Goal: Task Accomplishment & Management: Manage account settings

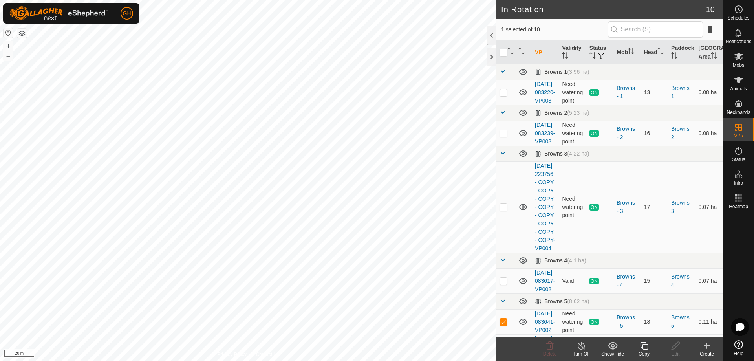
click at [644, 349] on icon at bounding box center [644, 346] width 8 height 8
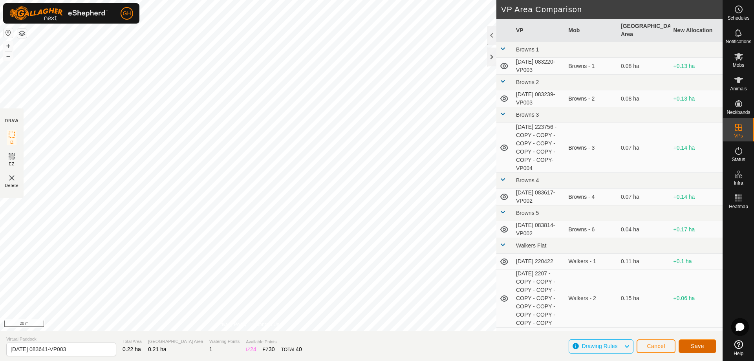
click at [706, 344] on button "Save" at bounding box center [698, 346] width 38 height 14
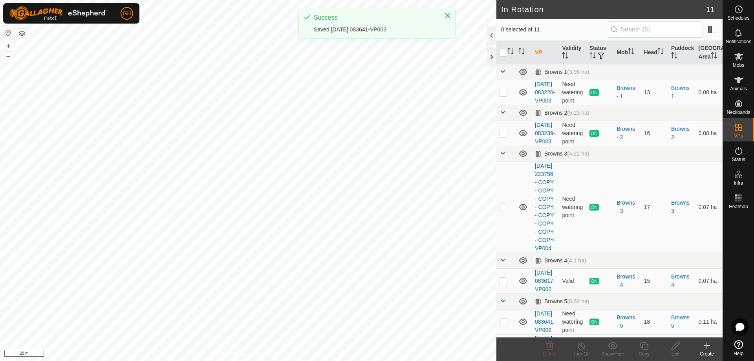
checkbox input "true"
click at [648, 347] on icon at bounding box center [644, 345] width 10 height 9
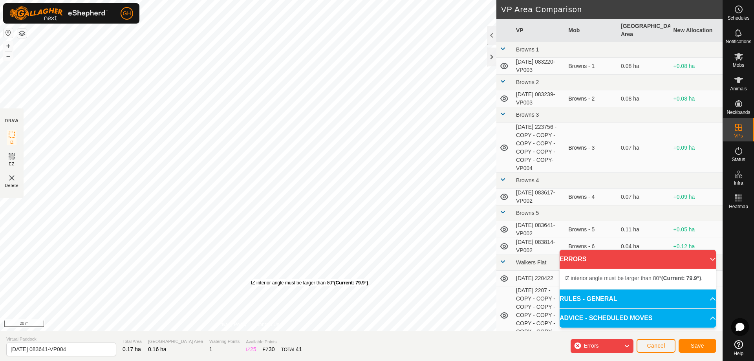
click at [251, 279] on div "IZ interior angle must be larger than 80° (Current: 79.9°) ." at bounding box center [310, 282] width 119 height 7
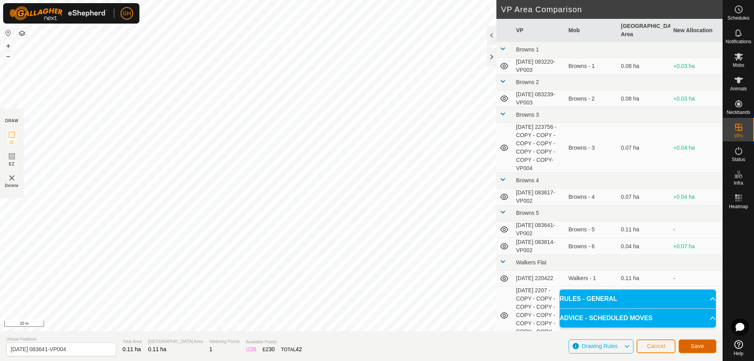
click at [694, 348] on span "Save" at bounding box center [697, 346] width 13 height 6
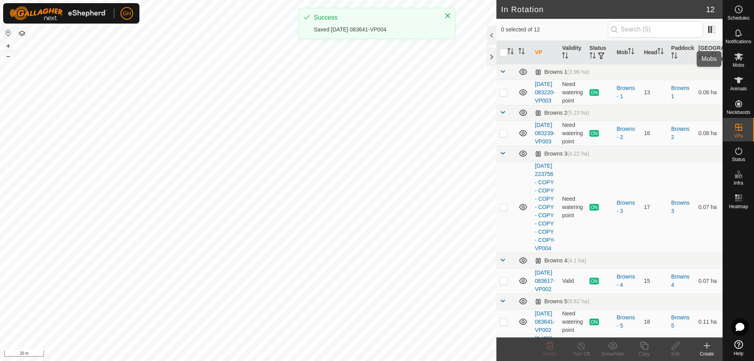
click at [734, 60] on icon at bounding box center [738, 56] width 9 height 9
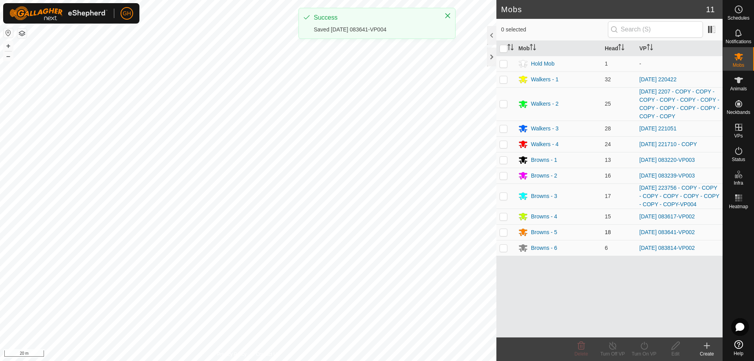
click at [501, 235] on p-checkbox at bounding box center [503, 232] width 8 height 6
checkbox input "true"
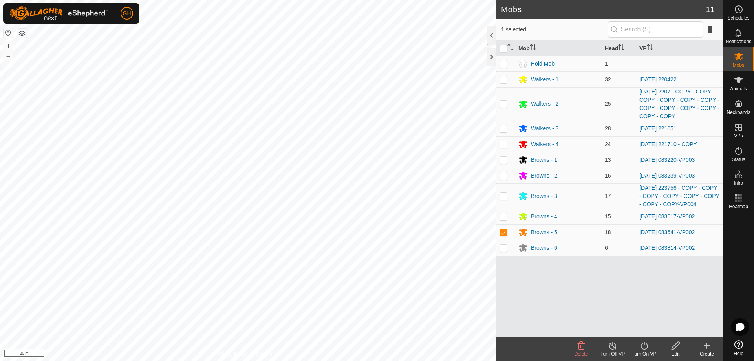
click at [646, 348] on icon at bounding box center [643, 346] width 7 height 8
click at [644, 332] on link "Now" at bounding box center [668, 328] width 78 height 16
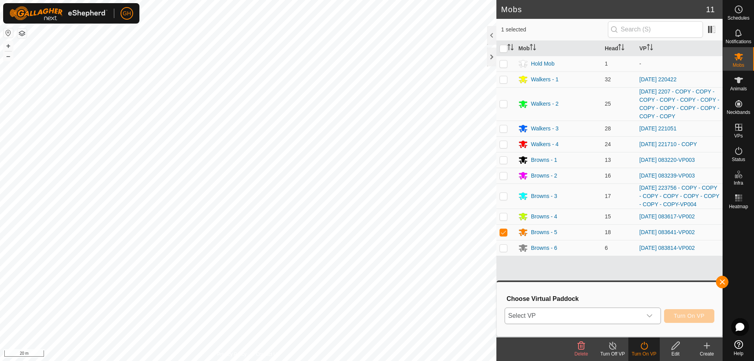
click at [629, 316] on span "Select VP" at bounding box center [573, 316] width 137 height 16
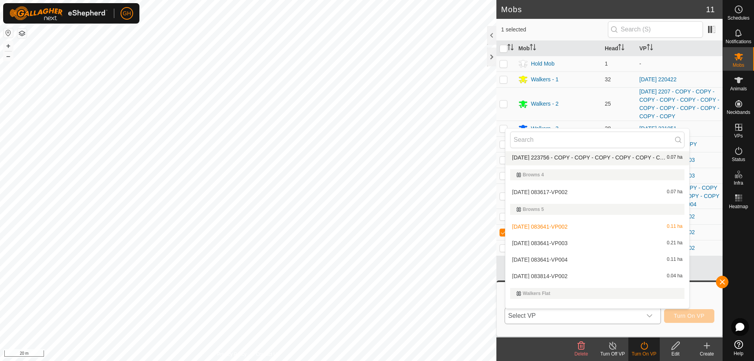
scroll to position [118, 0]
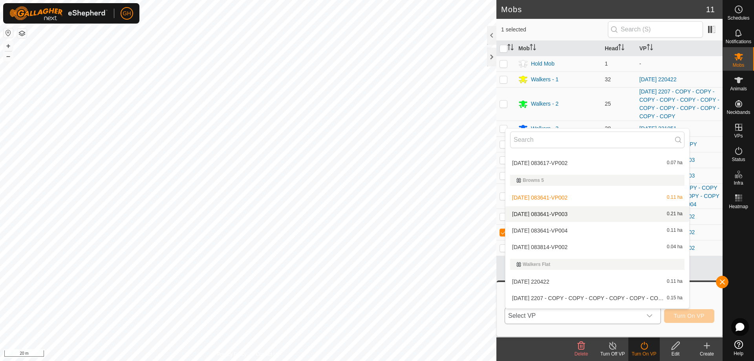
click at [571, 214] on li "[DATE] 083641-VP003 0.21 ha" at bounding box center [597, 214] width 184 height 16
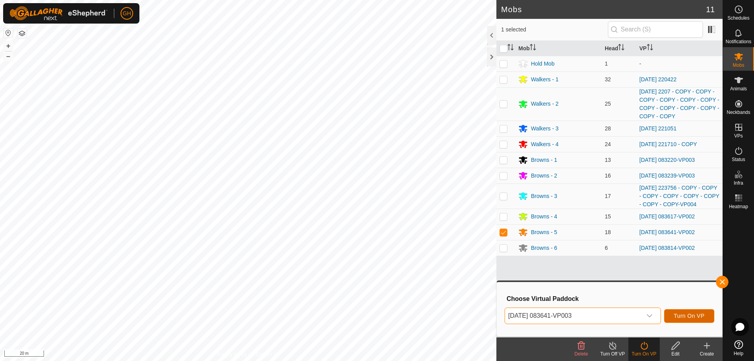
click at [699, 320] on button "Turn On VP" at bounding box center [689, 316] width 50 height 14
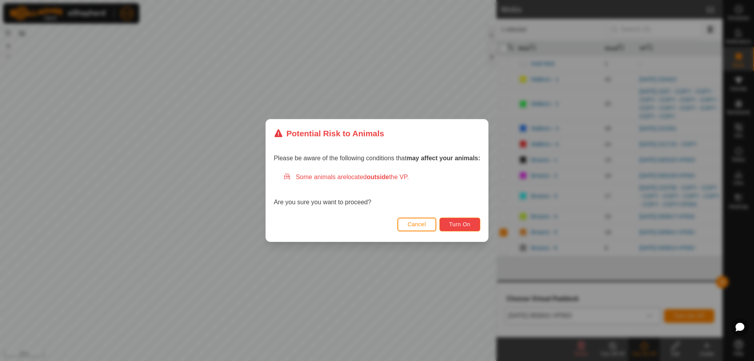
click at [466, 227] on span "Turn On" at bounding box center [459, 224] width 21 height 6
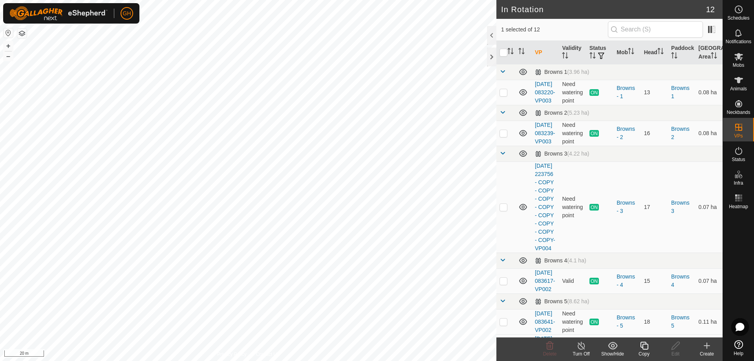
click at [643, 348] on icon at bounding box center [644, 345] width 10 height 9
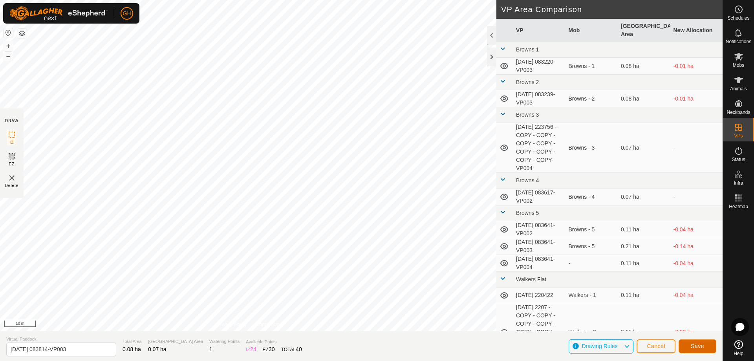
click at [688, 342] on button "Save" at bounding box center [698, 346] width 38 height 14
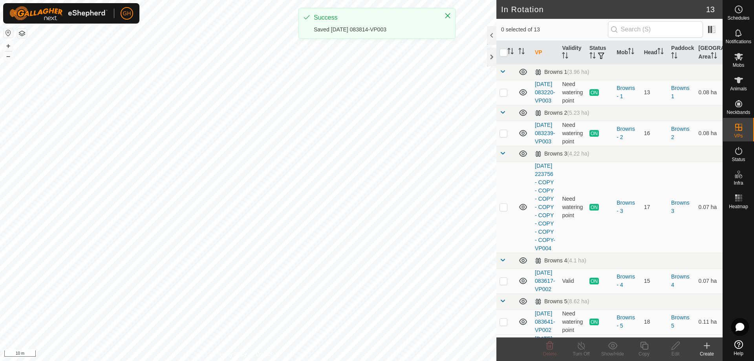
checkbox input "true"
click at [646, 348] on icon at bounding box center [644, 345] width 10 height 9
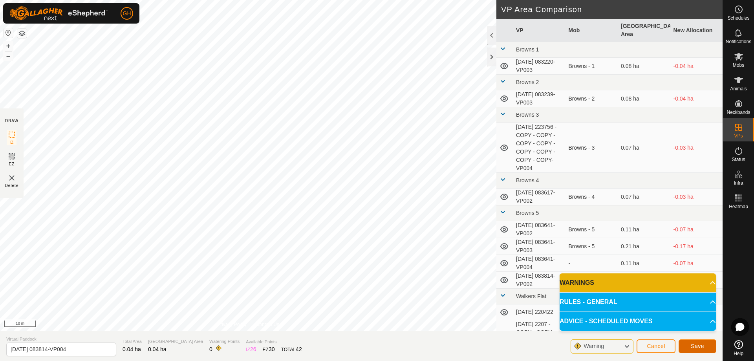
click at [695, 344] on span "Save" at bounding box center [697, 346] width 13 height 6
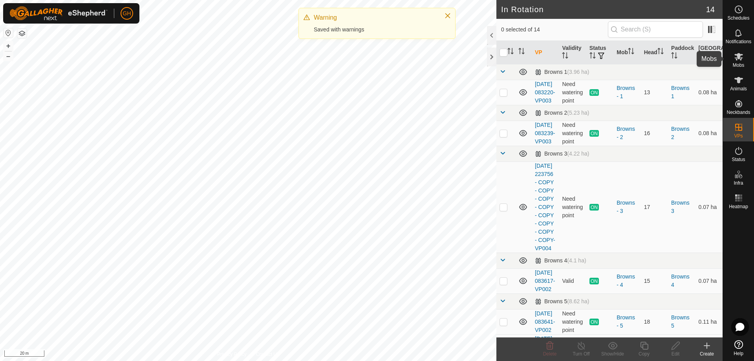
click at [736, 58] on icon at bounding box center [738, 56] width 9 height 7
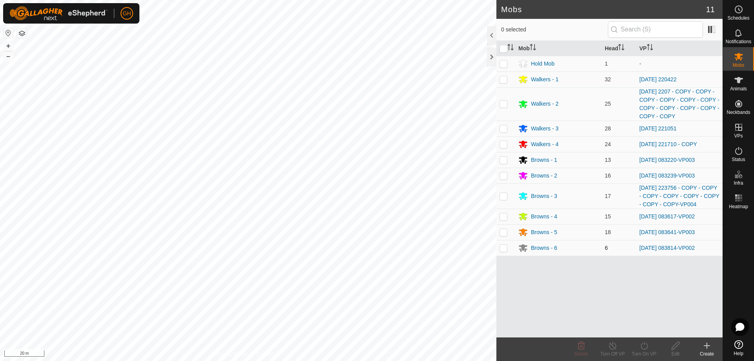
click at [507, 248] on p-checkbox at bounding box center [503, 248] width 8 height 6
checkbox input "true"
click at [644, 345] on icon at bounding box center [644, 345] width 10 height 9
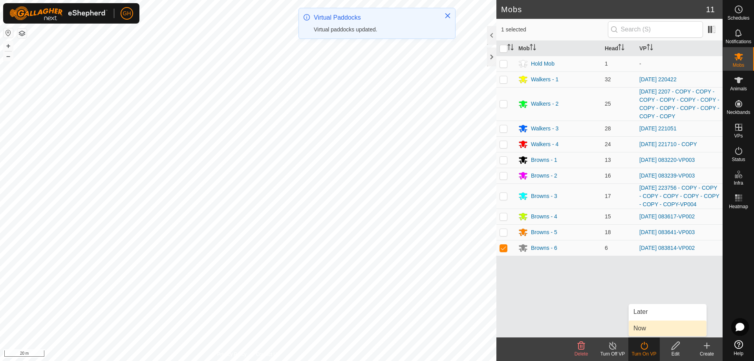
click at [643, 329] on link "Now" at bounding box center [668, 328] width 78 height 16
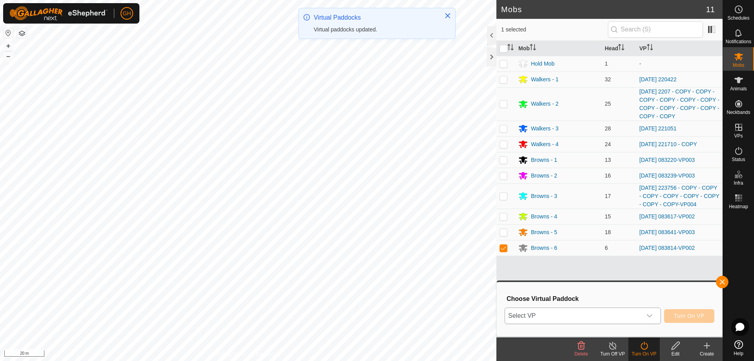
click at [636, 315] on span "Select VP" at bounding box center [573, 316] width 137 height 16
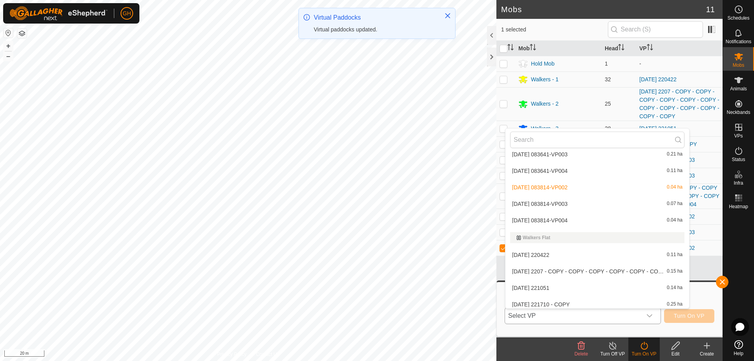
scroll to position [181, 0]
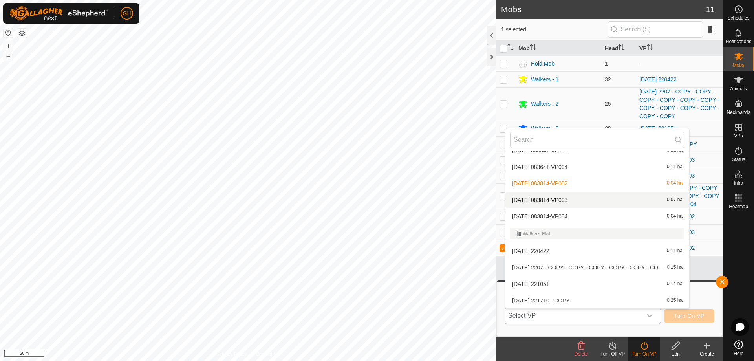
click at [577, 199] on li "[DATE] 083814-VP003 0.07 ha" at bounding box center [597, 200] width 184 height 16
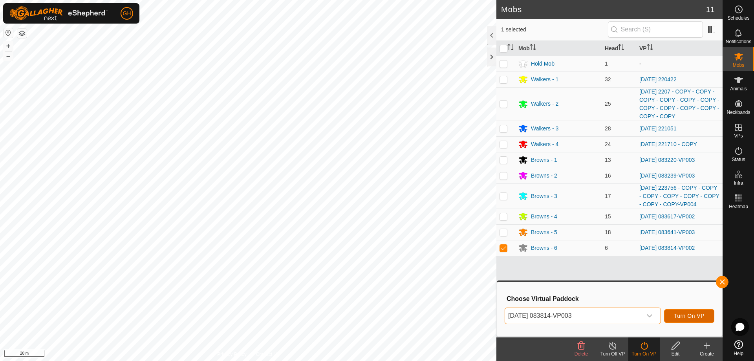
click at [683, 315] on span "Turn On VP" at bounding box center [689, 316] width 31 height 6
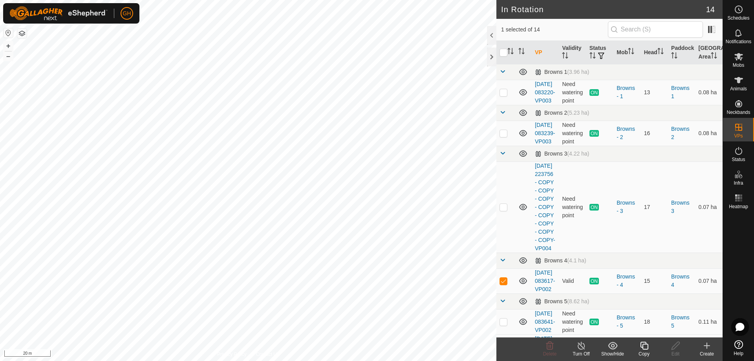
click at [643, 344] on icon at bounding box center [644, 346] width 8 height 8
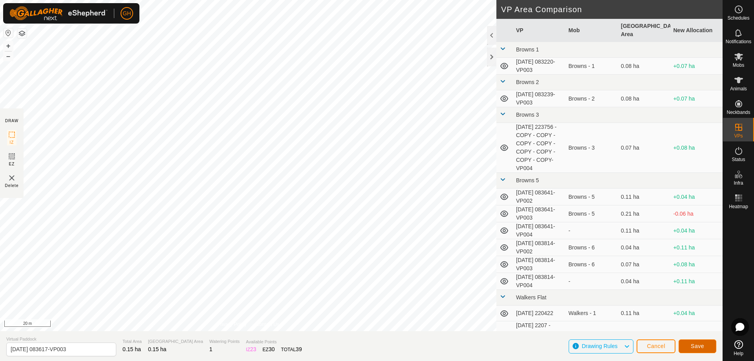
click at [701, 342] on button "Save" at bounding box center [698, 346] width 38 height 14
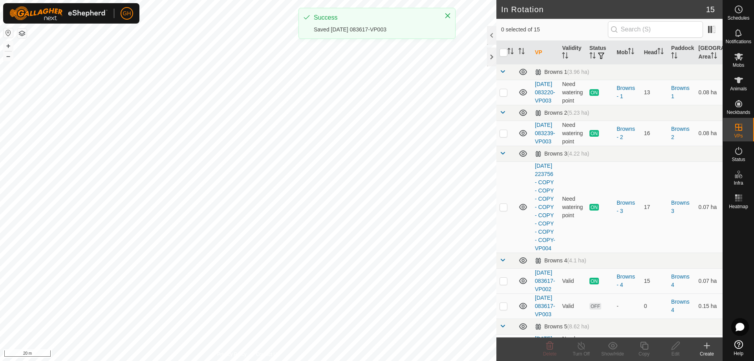
checkbox input "true"
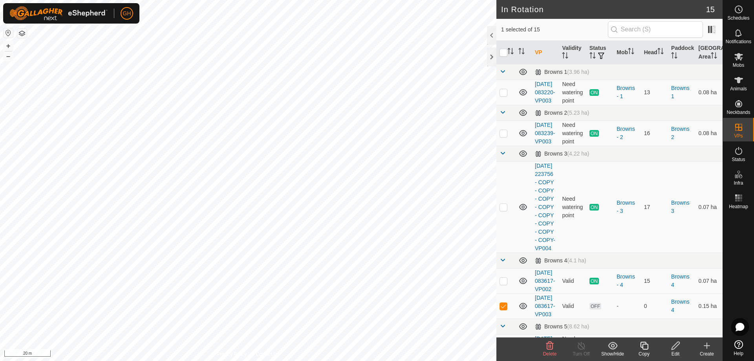
click at [643, 345] on icon at bounding box center [644, 345] width 10 height 9
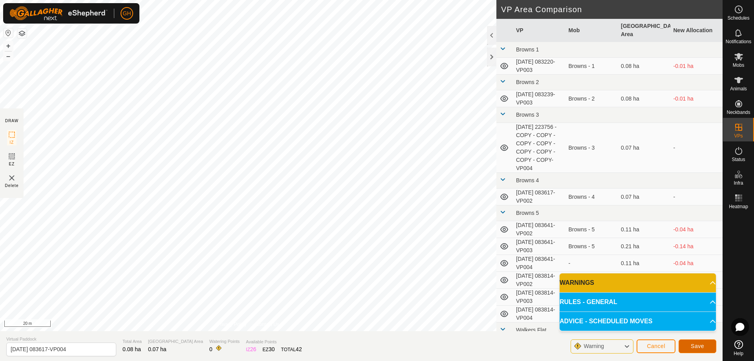
click at [695, 342] on button "Save" at bounding box center [698, 346] width 38 height 14
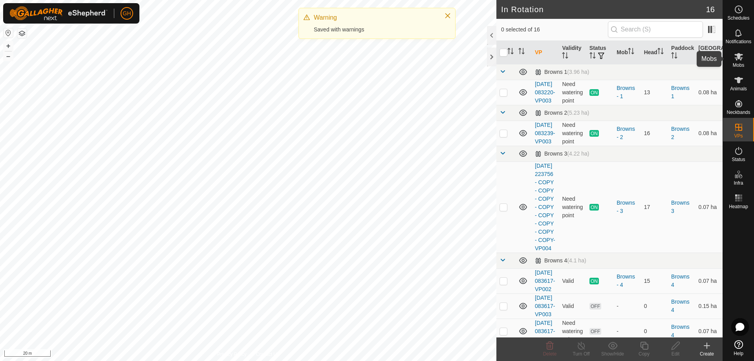
click at [737, 58] on icon at bounding box center [738, 56] width 9 height 7
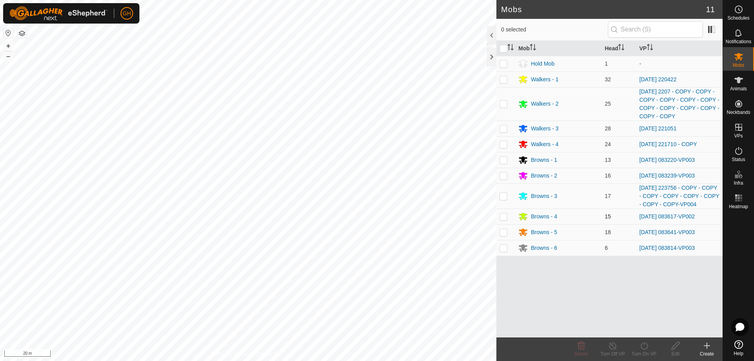
click at [501, 219] on p-checkbox at bounding box center [503, 216] width 8 height 6
checkbox input "true"
click at [643, 347] on icon at bounding box center [644, 345] width 10 height 9
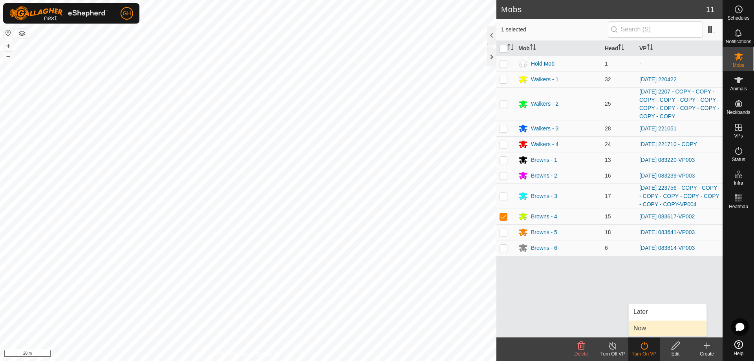
click at [643, 331] on link "Now" at bounding box center [668, 328] width 78 height 16
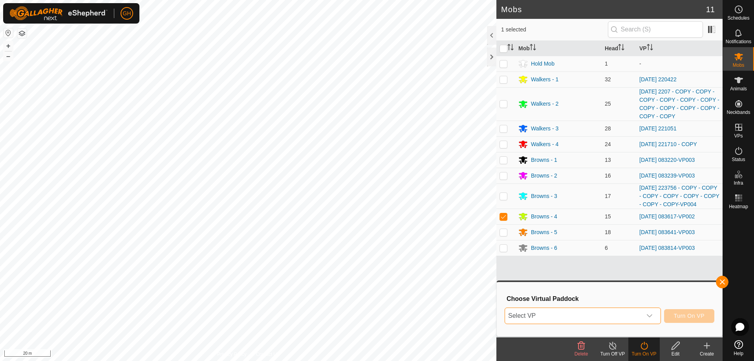
click at [634, 321] on span "Select VP" at bounding box center [573, 316] width 137 height 16
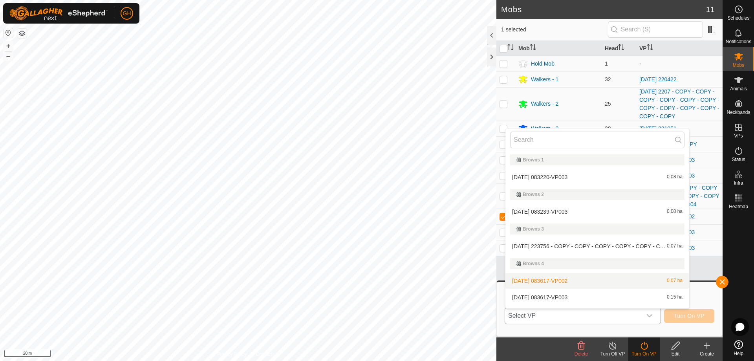
scroll to position [39, 0]
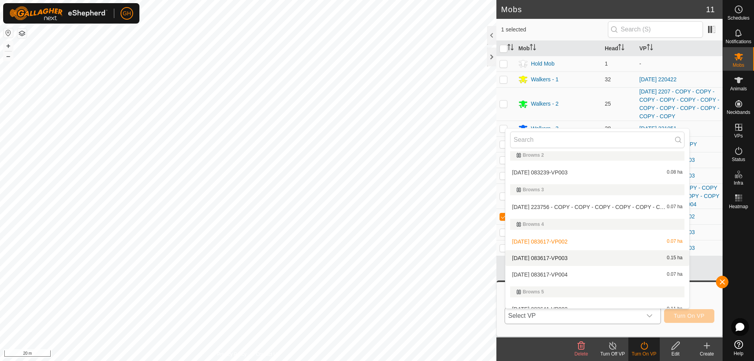
click at [583, 258] on li "[DATE] 083617-VP003 0.15 ha" at bounding box center [597, 258] width 184 height 16
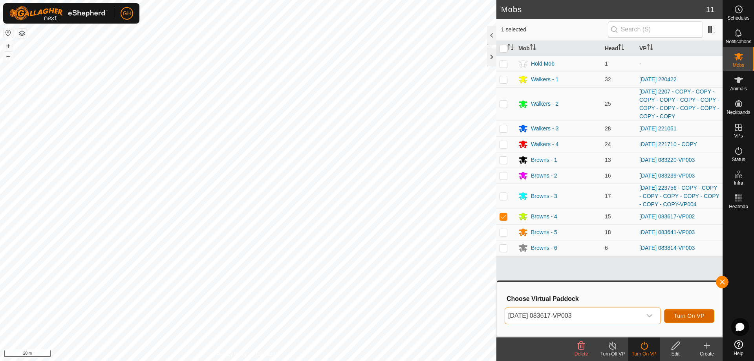
click at [695, 315] on span "Turn On VP" at bounding box center [689, 316] width 31 height 6
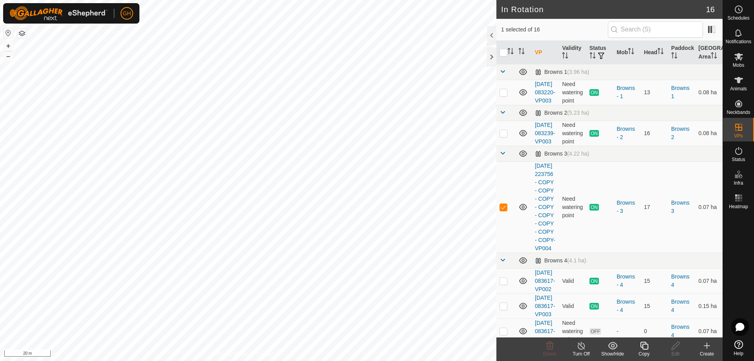
click at [643, 345] on icon at bounding box center [644, 346] width 8 height 8
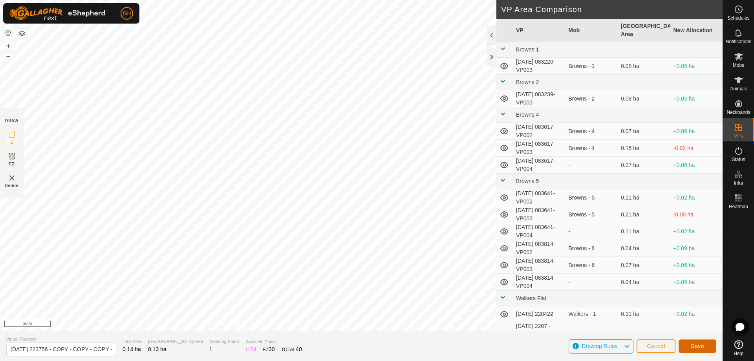
click at [712, 346] on button "Save" at bounding box center [698, 346] width 38 height 14
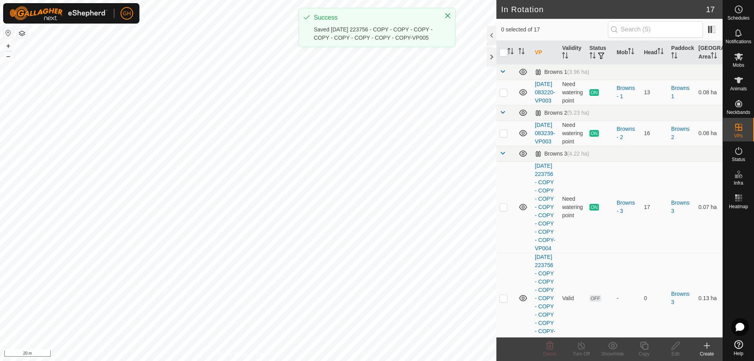
checkbox input "true"
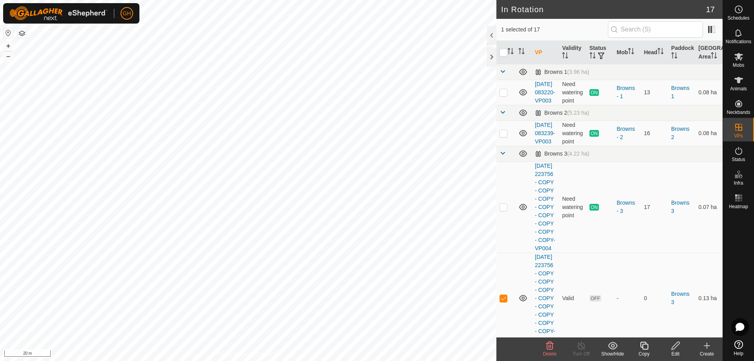
click at [641, 343] on icon at bounding box center [644, 345] width 10 height 9
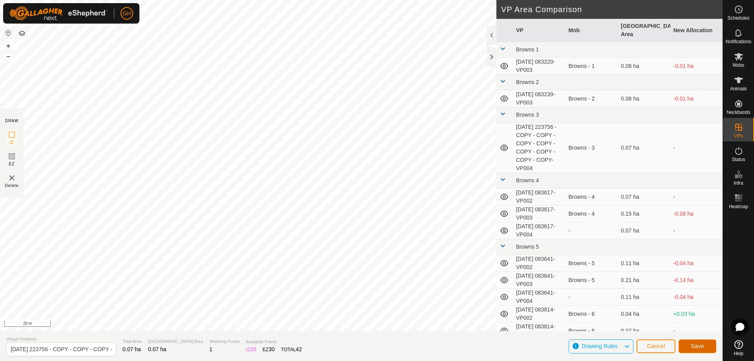
click at [694, 344] on span "Save" at bounding box center [697, 346] width 13 height 6
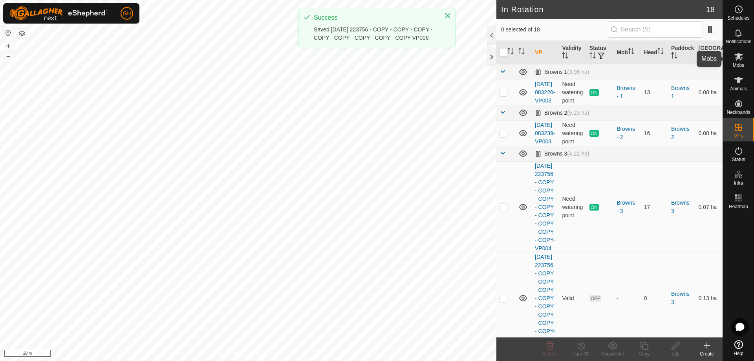
click at [741, 56] on icon at bounding box center [738, 56] width 9 height 9
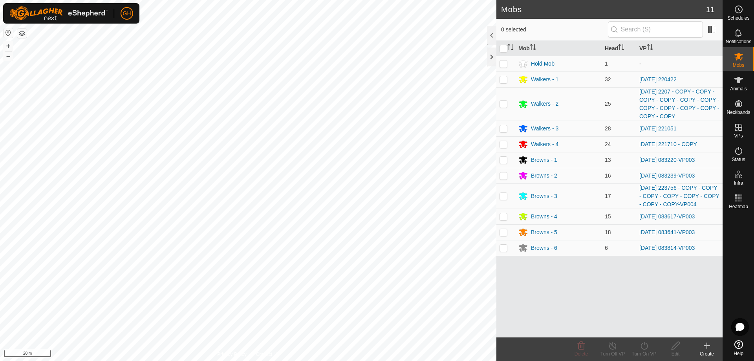
click at [504, 196] on p-checkbox at bounding box center [503, 196] width 8 height 6
checkbox input "true"
click at [648, 348] on icon at bounding box center [644, 345] width 10 height 9
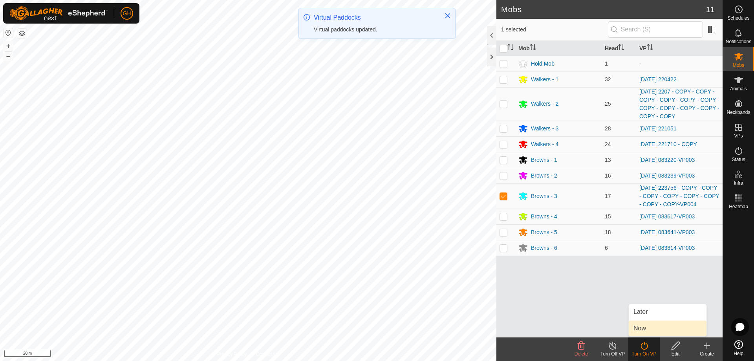
click at [642, 328] on link "Now" at bounding box center [668, 328] width 78 height 16
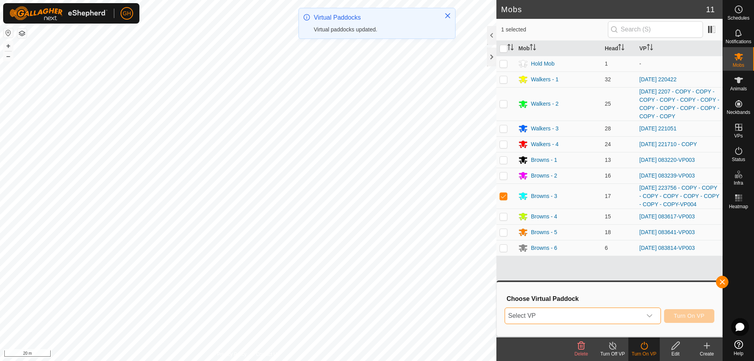
click at [638, 315] on span "Select VP" at bounding box center [573, 316] width 137 height 16
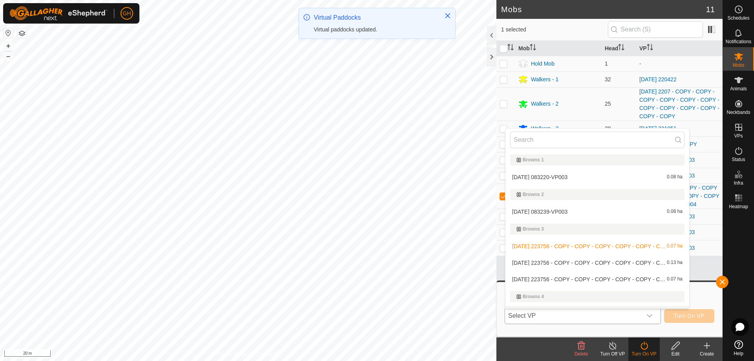
scroll to position [13, 0]
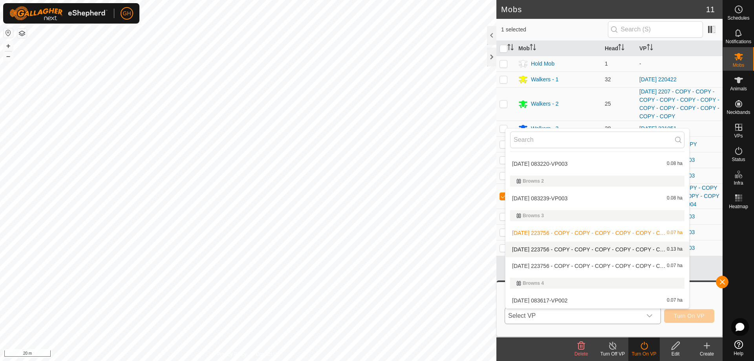
click at [600, 247] on li "[DATE] 223756 - COPY - COPY - COPY - COPY - COPY - COPY - COPY - COPY-VP005 0.1…" at bounding box center [597, 249] width 184 height 16
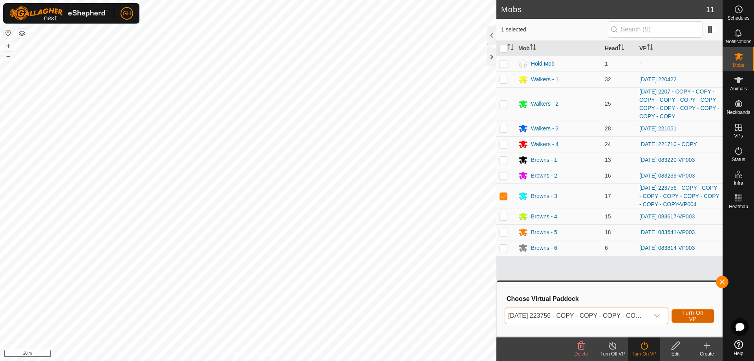
click at [693, 316] on span "Turn On VP" at bounding box center [692, 315] width 23 height 13
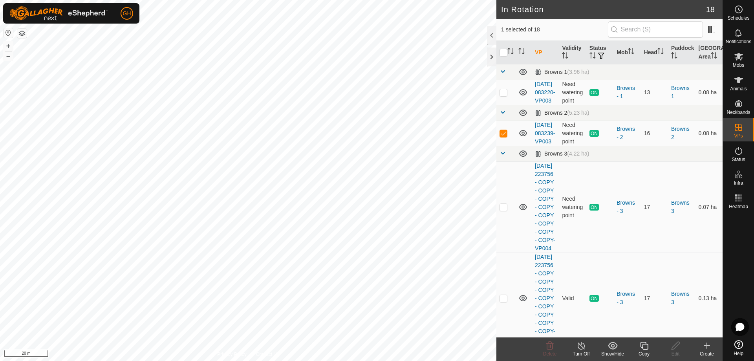
click at [645, 346] on icon at bounding box center [644, 345] width 10 height 9
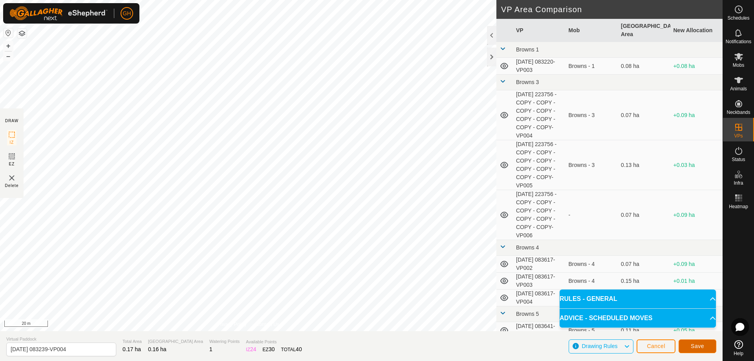
click at [689, 341] on button "Save" at bounding box center [698, 346] width 38 height 14
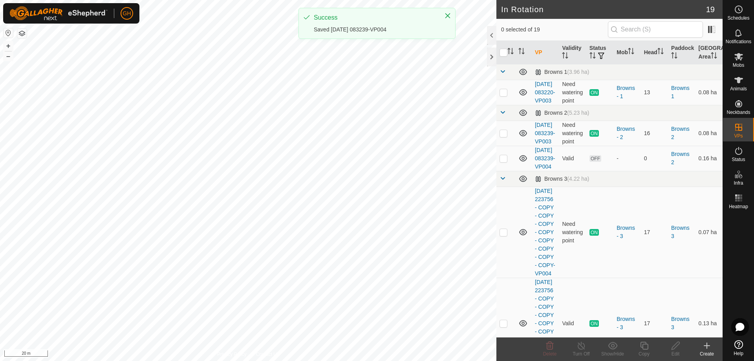
checkbox input "true"
click at [645, 346] on icon at bounding box center [644, 345] width 10 height 9
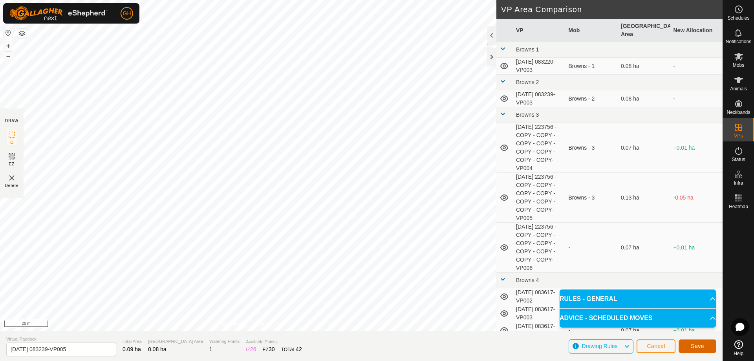
click at [701, 340] on button "Save" at bounding box center [698, 346] width 38 height 14
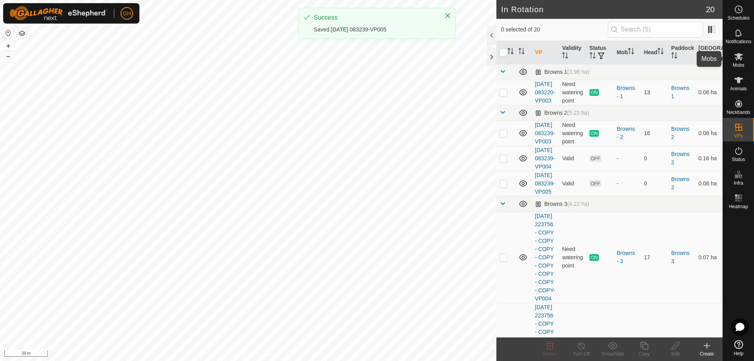
click at [735, 57] on icon at bounding box center [738, 56] width 9 height 9
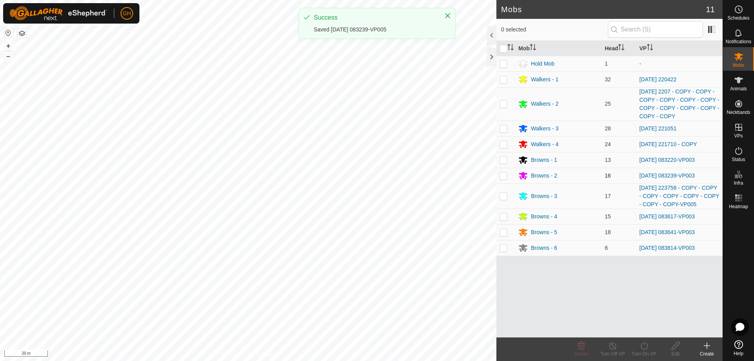
click at [504, 179] on td at bounding box center [505, 176] width 19 height 16
checkbox input "true"
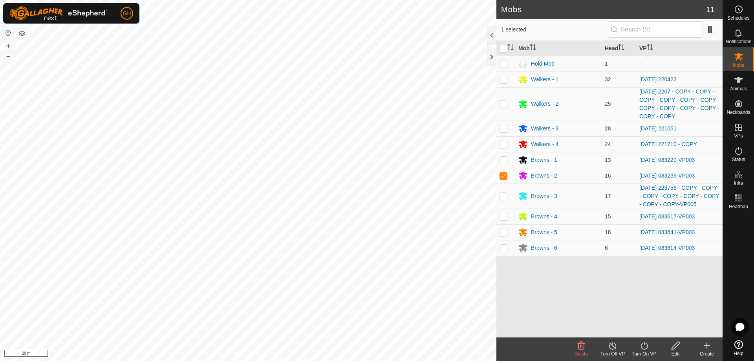
click at [644, 347] on icon at bounding box center [644, 345] width 10 height 9
click at [642, 324] on link "Now" at bounding box center [668, 328] width 78 height 16
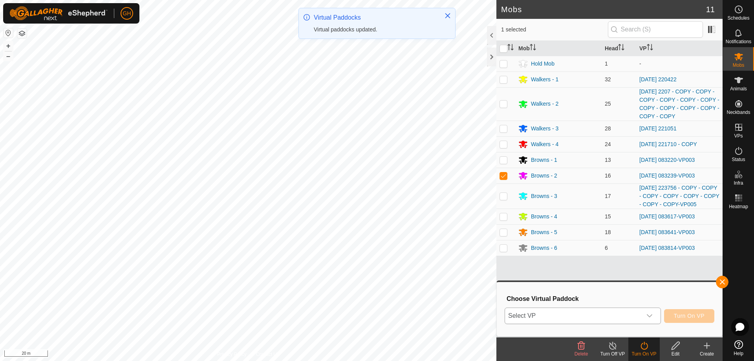
click at [625, 308] on span "Select VP" at bounding box center [573, 316] width 137 height 16
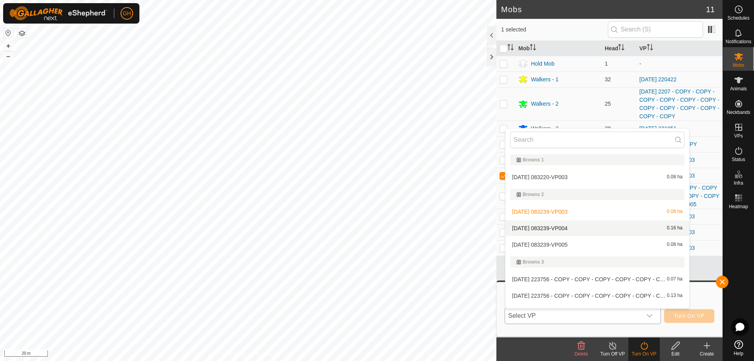
click at [579, 225] on li "[DATE] 083239-VP004 0.16 ha" at bounding box center [597, 228] width 184 height 16
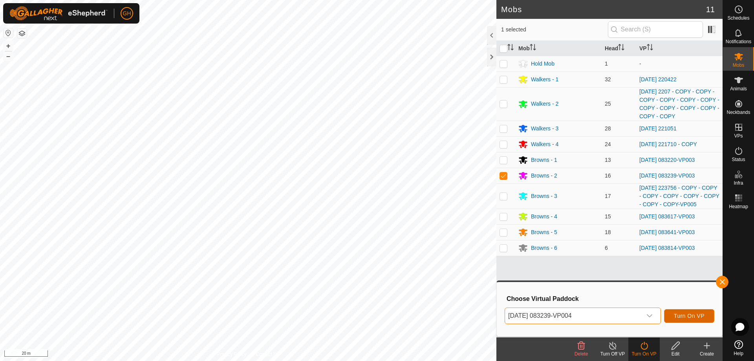
click at [691, 318] on span "Turn On VP" at bounding box center [689, 316] width 31 height 6
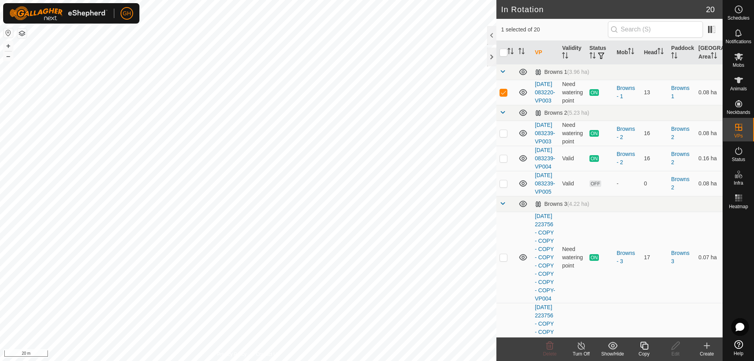
click at [646, 347] on icon at bounding box center [644, 345] width 10 height 9
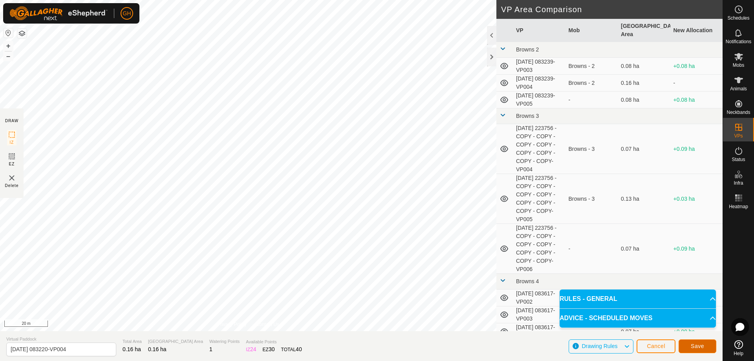
click at [698, 349] on button "Save" at bounding box center [698, 346] width 38 height 14
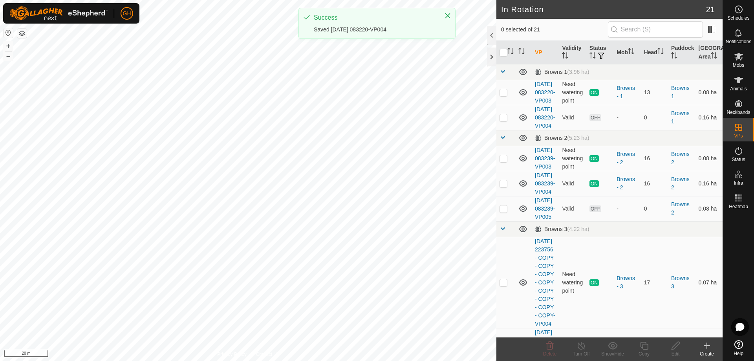
checkbox input "true"
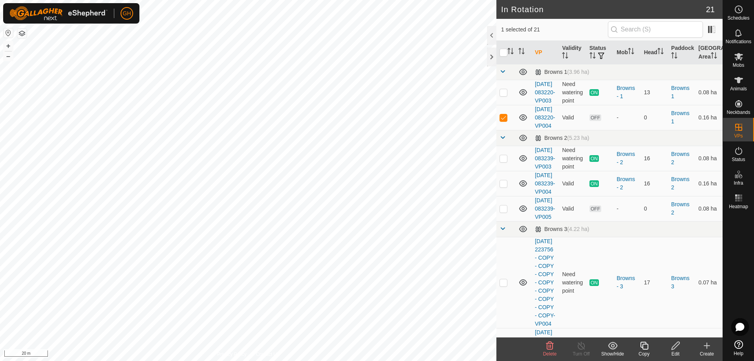
click at [644, 345] on icon at bounding box center [644, 345] width 10 height 9
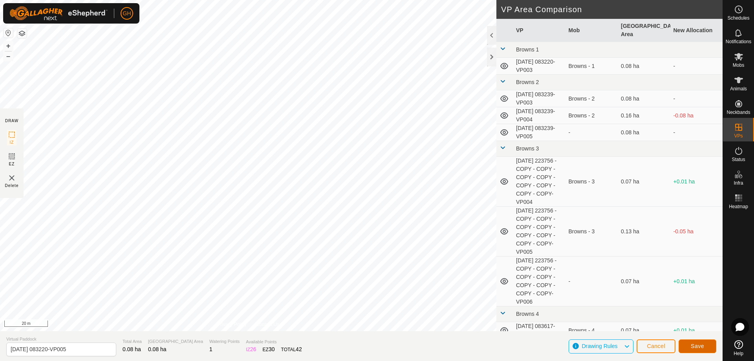
click at [693, 342] on button "Save" at bounding box center [698, 346] width 38 height 14
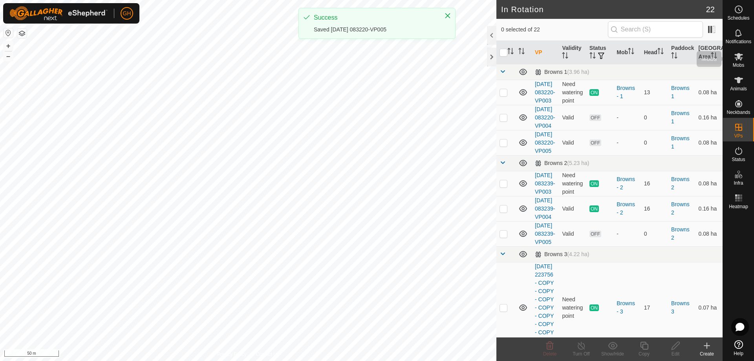
click at [735, 57] on icon at bounding box center [738, 56] width 9 height 9
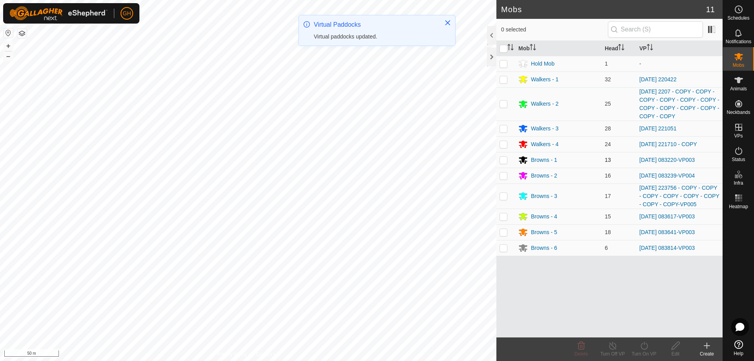
click at [506, 160] on p-checkbox at bounding box center [503, 160] width 8 height 6
checkbox input "true"
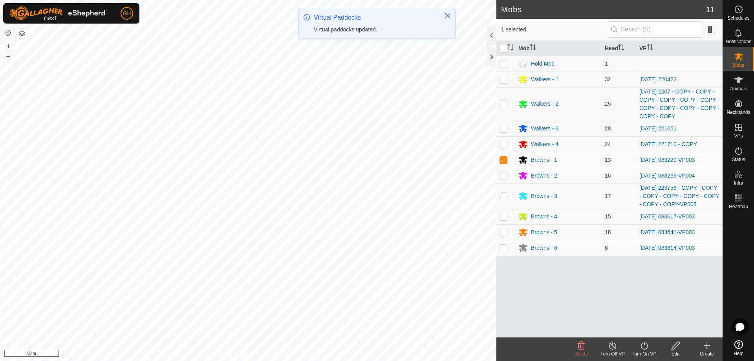
click at [647, 348] on icon at bounding box center [643, 346] width 7 height 8
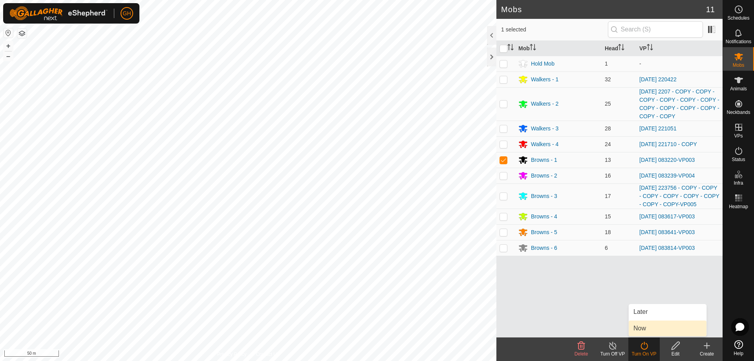
click at [641, 329] on link "Now" at bounding box center [668, 328] width 78 height 16
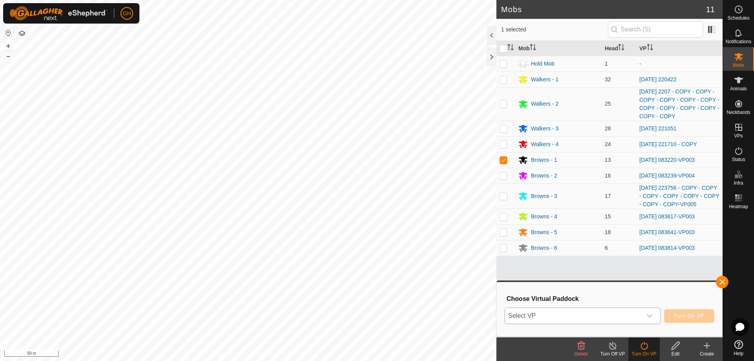
click at [633, 312] on span "Select VP" at bounding box center [573, 316] width 137 height 16
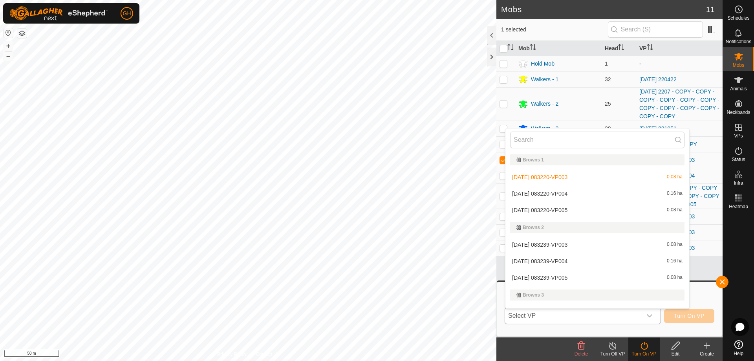
scroll to position [12, 0]
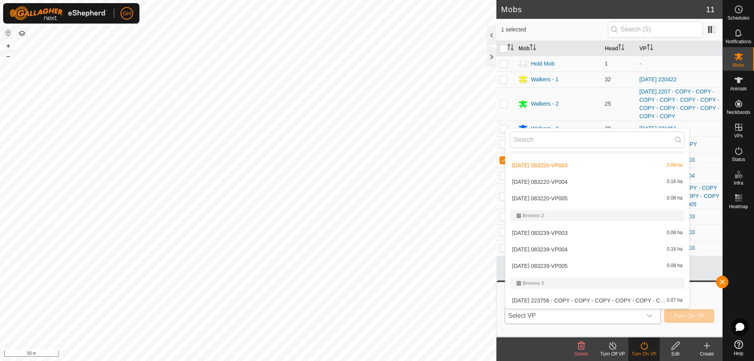
click at [579, 182] on li "[DATE] 083220-VP004 0.16 ha" at bounding box center [597, 182] width 184 height 16
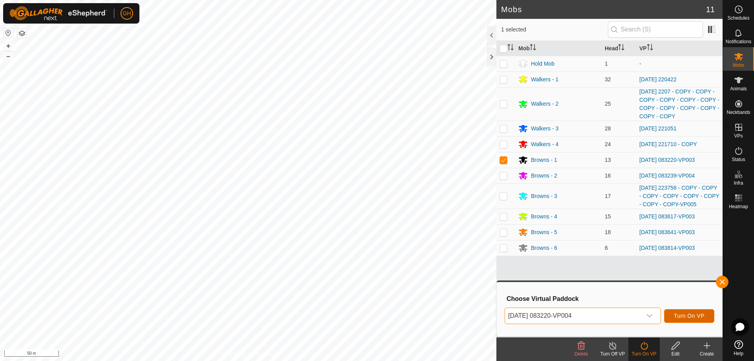
click at [679, 316] on span "Turn On VP" at bounding box center [689, 316] width 31 height 6
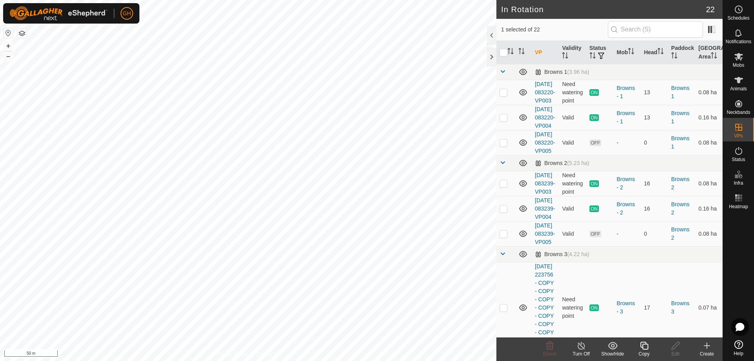
click at [645, 346] on icon at bounding box center [644, 345] width 10 height 9
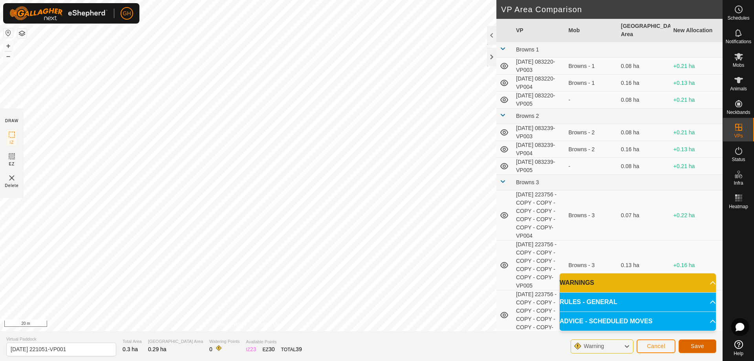
click at [699, 344] on span "Save" at bounding box center [697, 346] width 13 height 6
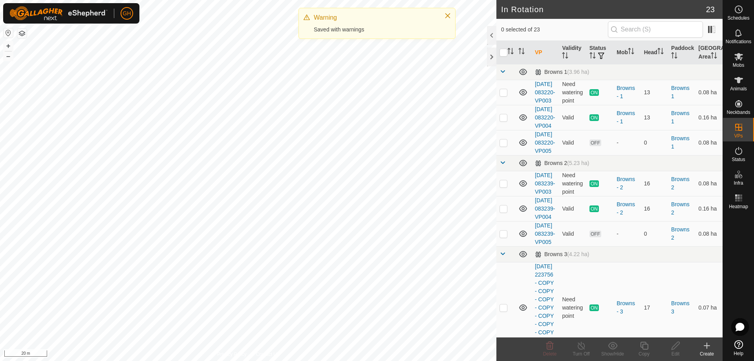
checkbox input "true"
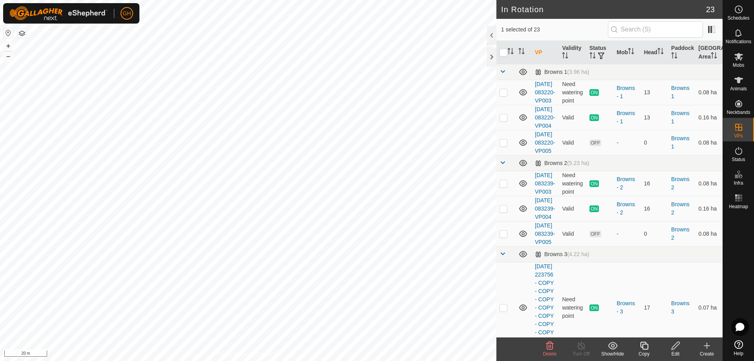
click at [646, 348] on icon at bounding box center [644, 345] width 10 height 9
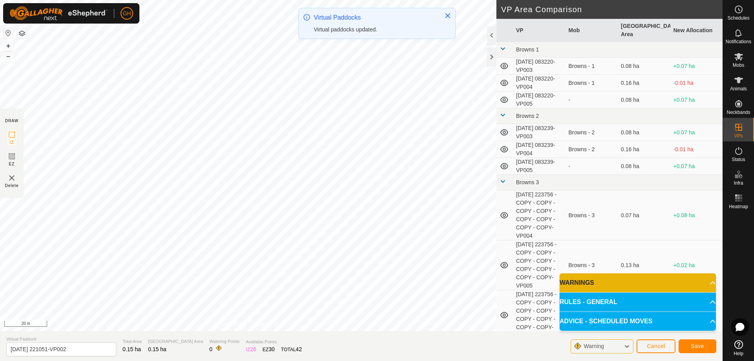
click at [690, 338] on div "Save" at bounding box center [698, 346] width 38 height 19
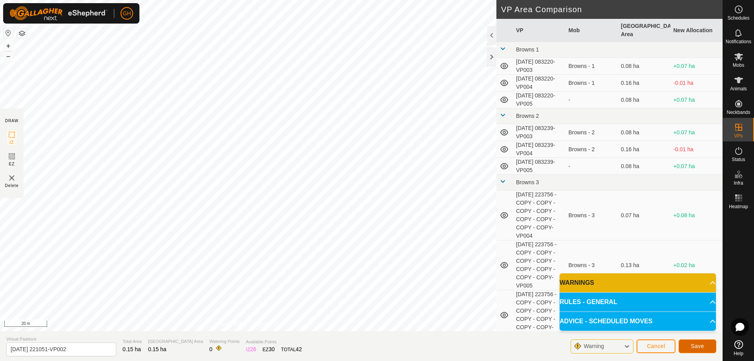
click at [692, 340] on button "Save" at bounding box center [698, 346] width 38 height 14
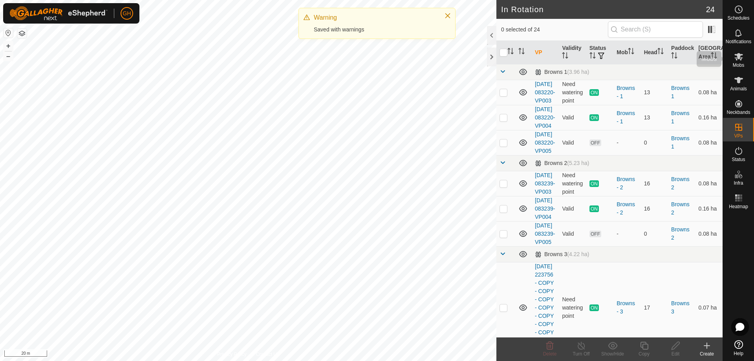
click at [738, 59] on icon at bounding box center [738, 56] width 9 height 9
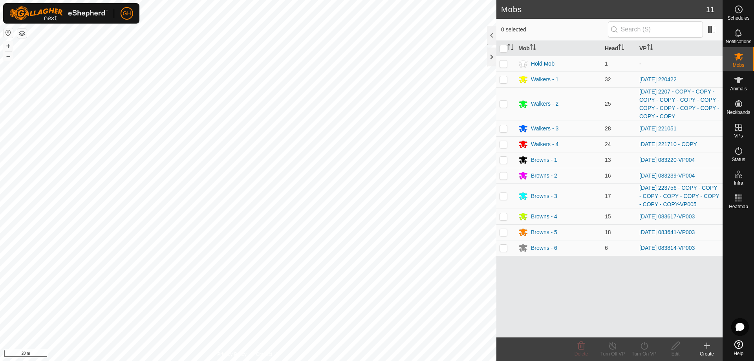
click at [507, 130] on td at bounding box center [505, 129] width 19 height 16
checkbox input "true"
click at [643, 347] on icon at bounding box center [644, 345] width 10 height 9
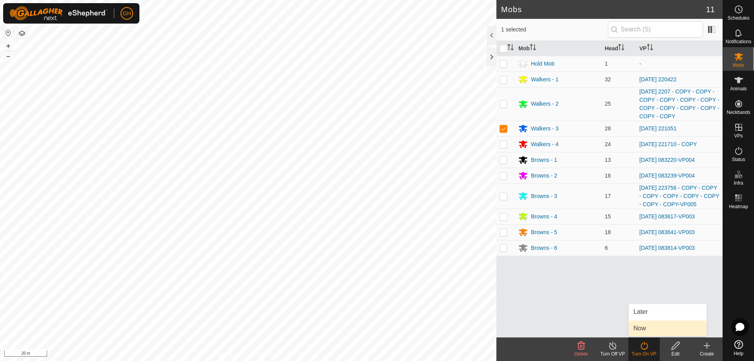
click at [642, 328] on link "Now" at bounding box center [668, 328] width 78 height 16
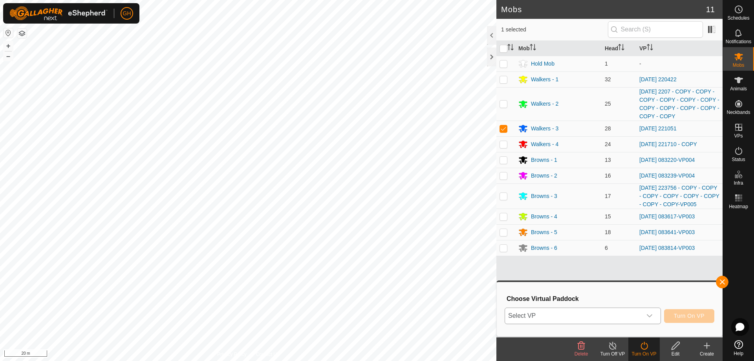
click at [629, 318] on span "Select VP" at bounding box center [573, 316] width 137 height 16
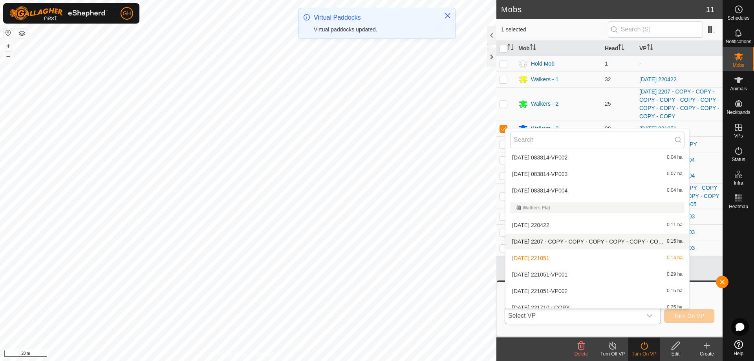
scroll to position [346, 0]
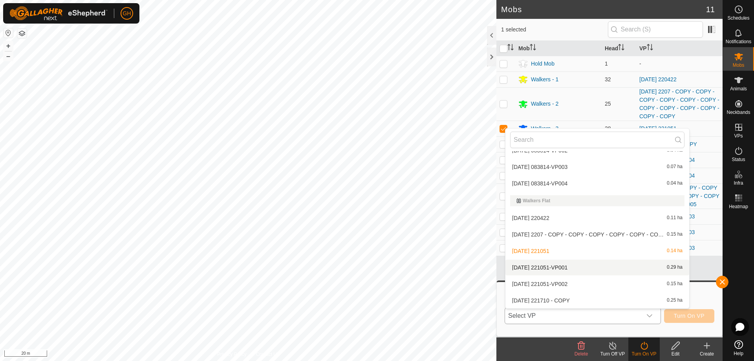
click at [580, 268] on li "[DATE] 221051-VP001 0.29 ha" at bounding box center [597, 268] width 184 height 16
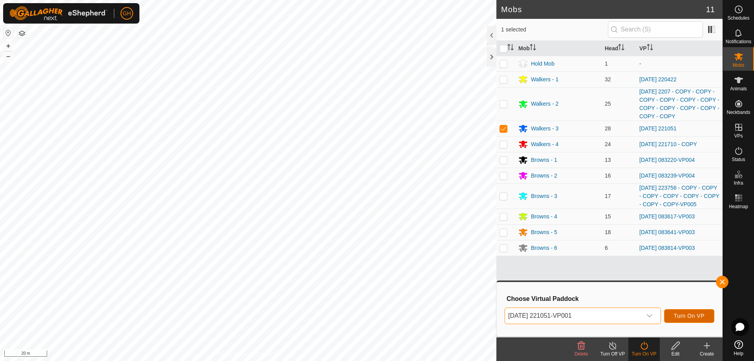
click at [705, 316] on button "Turn On VP" at bounding box center [689, 316] width 50 height 14
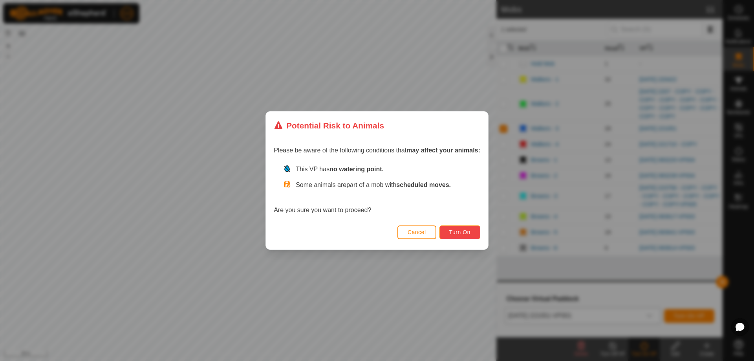
click at [470, 234] on span "Turn On" at bounding box center [459, 232] width 21 height 6
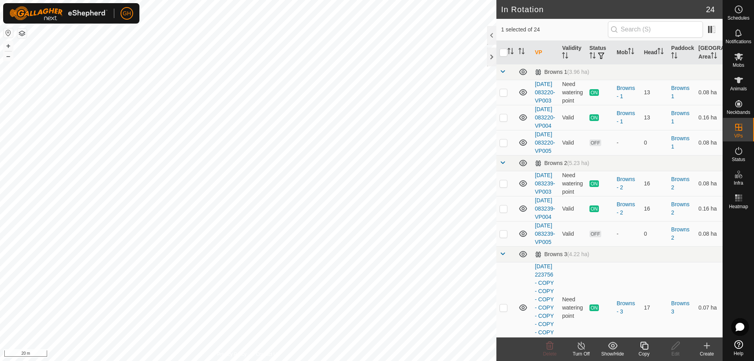
click at [640, 343] on icon at bounding box center [644, 345] width 10 height 9
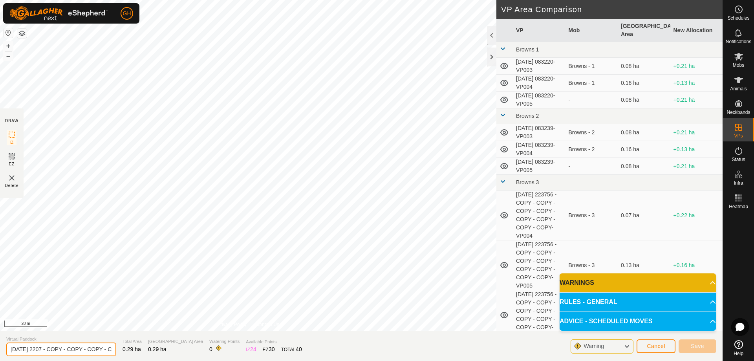
click at [65, 349] on input "[DATE] 2207 - COPY - COPY - COPY - COPY - COPY - COPY - COPY - COPY - COPY - CO…" at bounding box center [61, 349] width 110 height 14
drag, startPoint x: 65, startPoint y: 349, endPoint x: 190, endPoint y: 350, distance: 125.3
click at [190, 350] on section "Virtual Paddock [DATE] 2207 - COPY - COPY - COPY - COPY - COPY - COPY - COPY - …" at bounding box center [361, 346] width 722 height 30
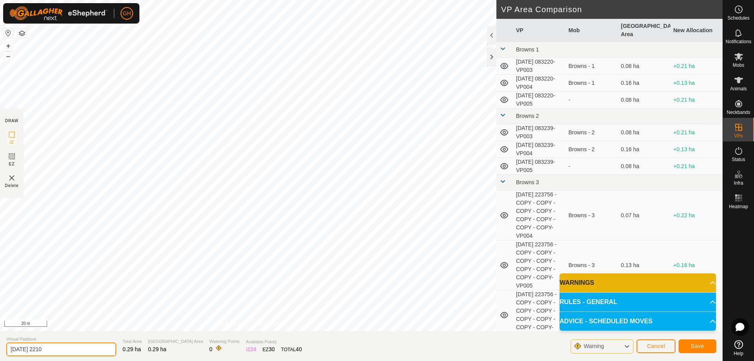
type input "[DATE] 2210"
click at [712, 347] on button "Save" at bounding box center [698, 346] width 38 height 14
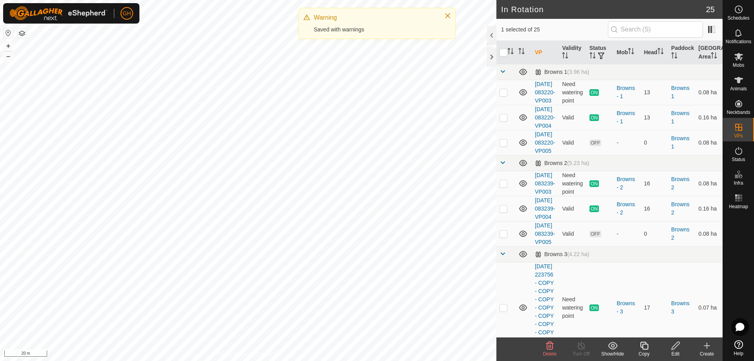
checkbox input "true"
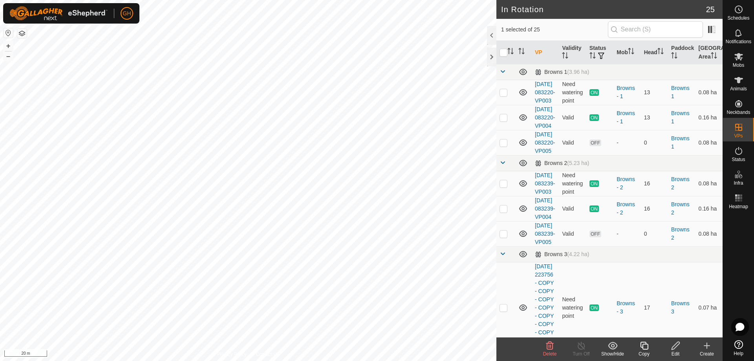
click at [642, 348] on icon at bounding box center [644, 346] width 8 height 8
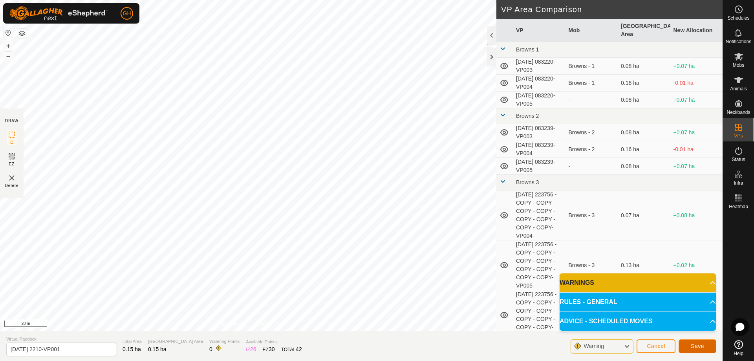
click at [682, 342] on button "Save" at bounding box center [698, 346] width 38 height 14
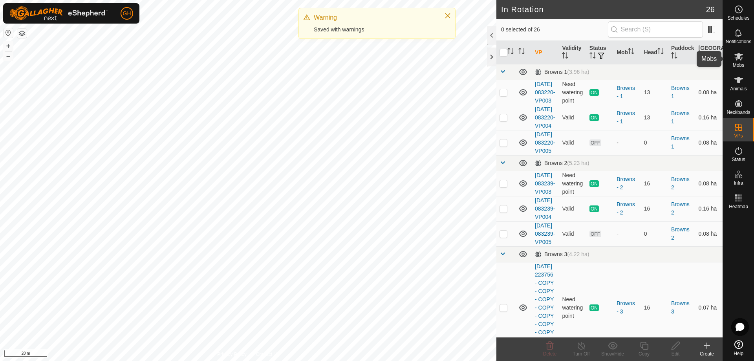
click at [737, 52] on icon at bounding box center [738, 56] width 9 height 9
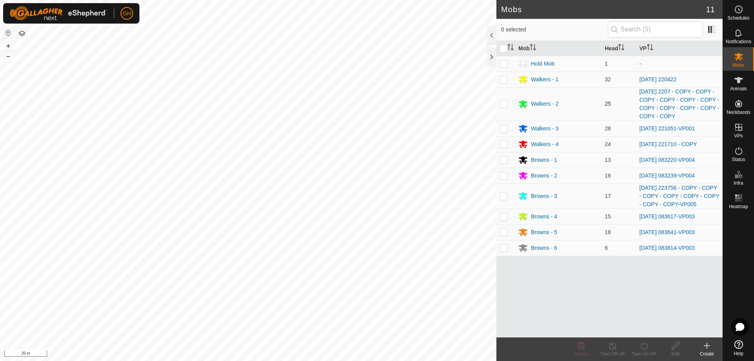
click at [501, 105] on p-checkbox at bounding box center [503, 104] width 8 height 6
checkbox input "true"
click at [642, 348] on icon at bounding box center [644, 345] width 10 height 9
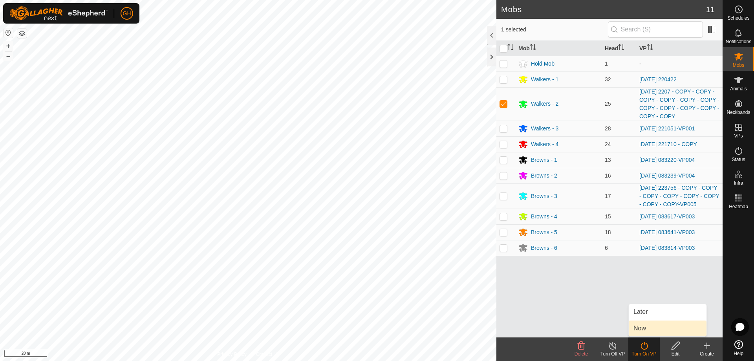
click at [645, 324] on link "Now" at bounding box center [668, 328] width 78 height 16
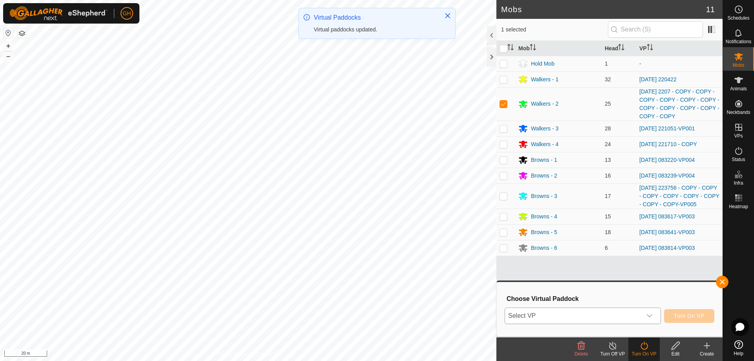
click at [633, 309] on span "Select VP" at bounding box center [573, 316] width 137 height 16
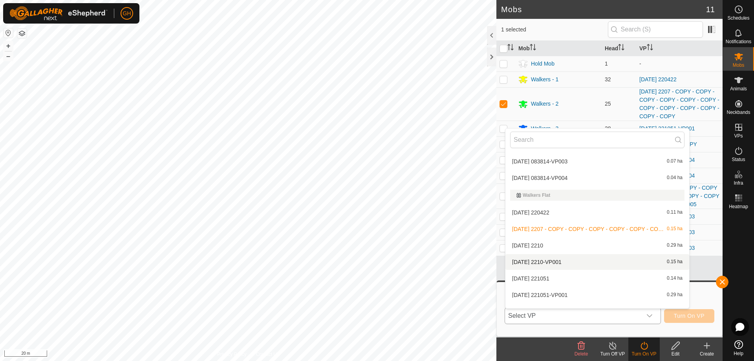
scroll to position [379, 0]
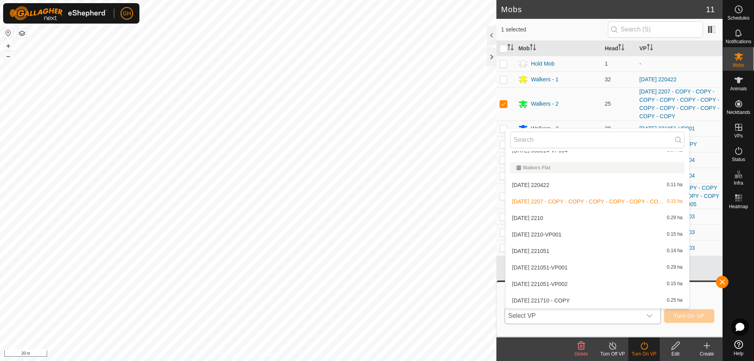
click at [550, 221] on li "[DATE] 2210 0.29 ha" at bounding box center [597, 218] width 184 height 16
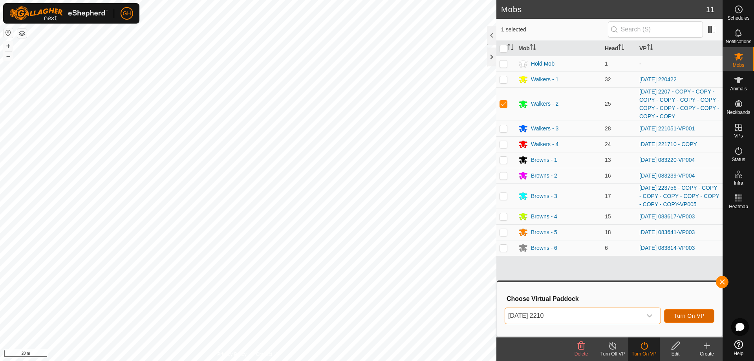
click at [695, 315] on span "Turn On VP" at bounding box center [689, 316] width 31 height 6
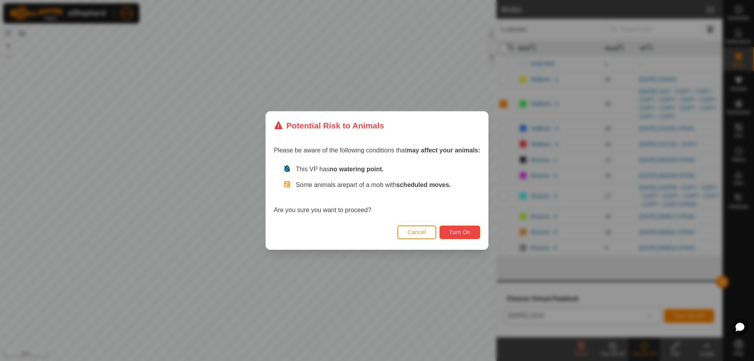
click at [474, 233] on button "Turn On" at bounding box center [459, 232] width 41 height 14
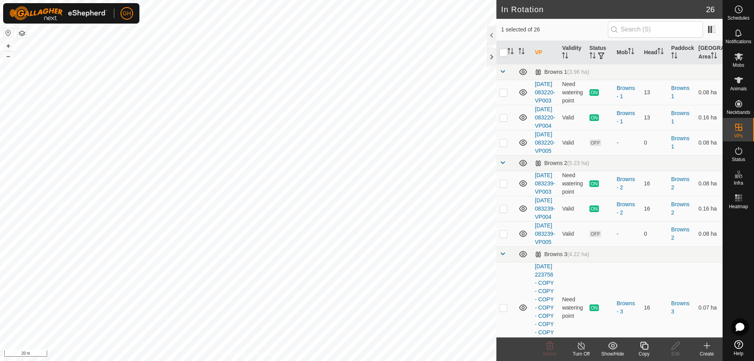
click at [642, 344] on icon at bounding box center [644, 345] width 10 height 9
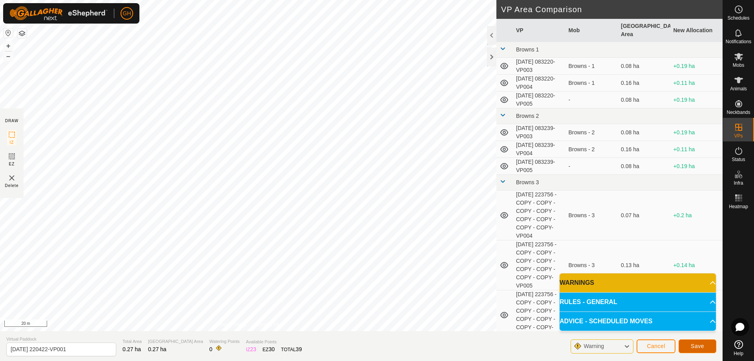
click at [698, 346] on span "Save" at bounding box center [697, 346] width 13 height 6
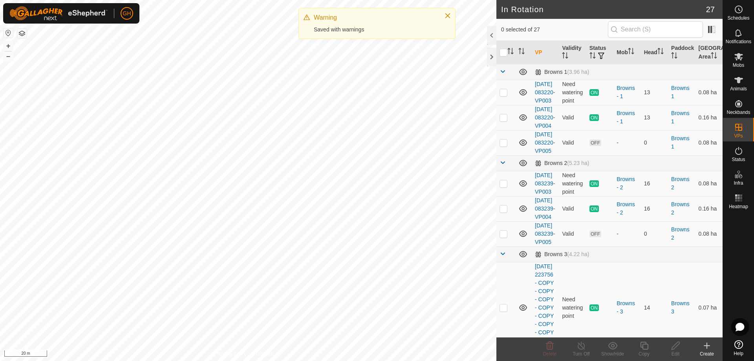
checkbox input "true"
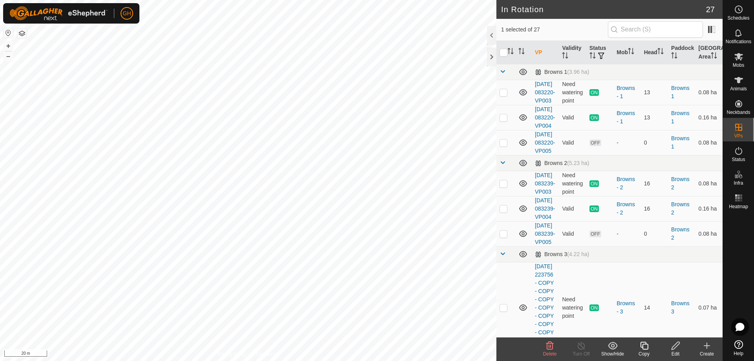
click at [644, 345] on icon at bounding box center [644, 345] width 10 height 9
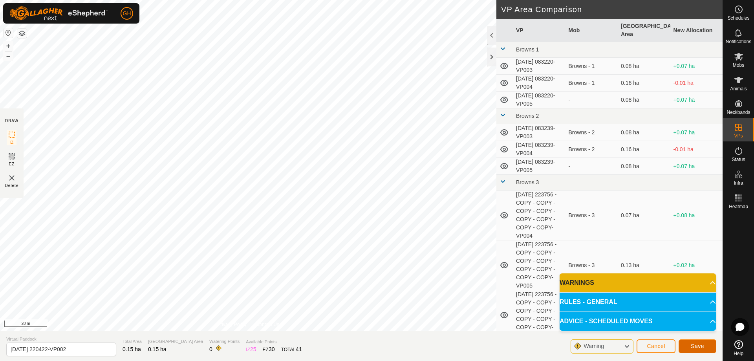
click at [697, 344] on span "Save" at bounding box center [697, 346] width 13 height 6
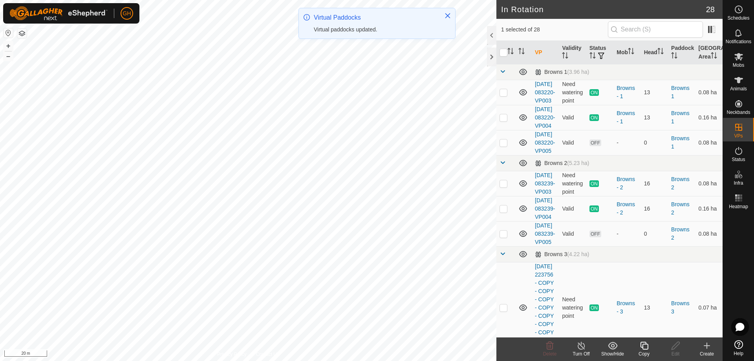
click at [646, 344] on icon at bounding box center [644, 346] width 8 height 8
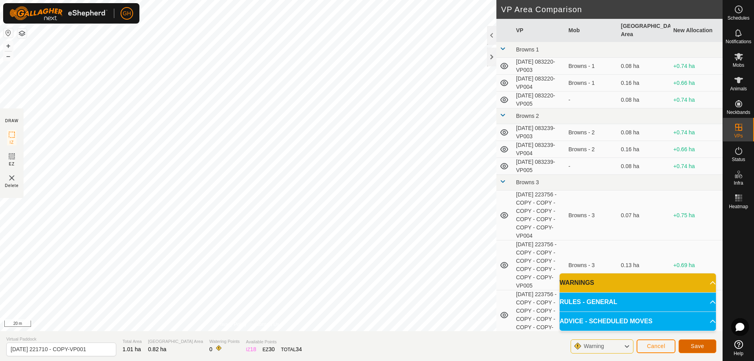
click at [695, 344] on span "Save" at bounding box center [697, 346] width 13 height 6
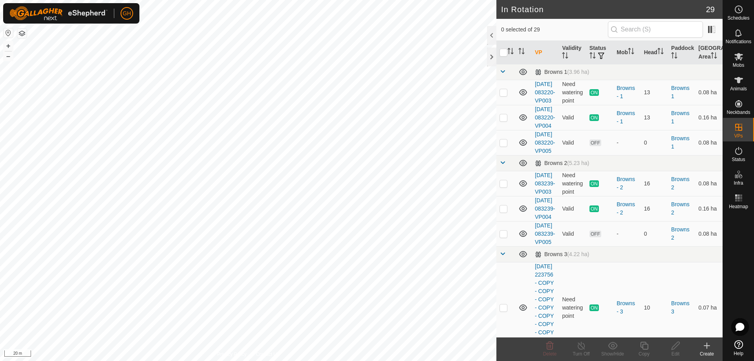
checkbox input "true"
click at [644, 345] on icon at bounding box center [644, 345] width 10 height 9
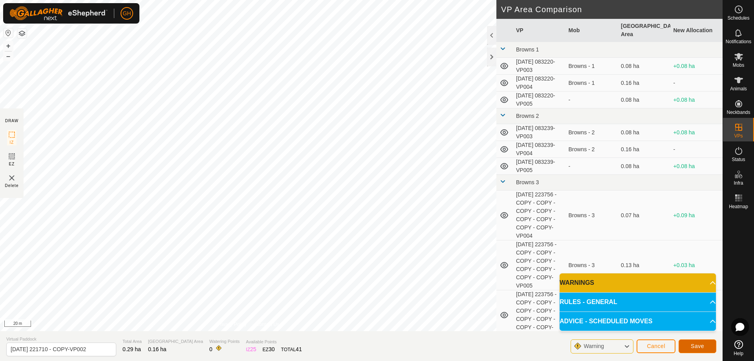
click at [701, 342] on button "Save" at bounding box center [698, 346] width 38 height 14
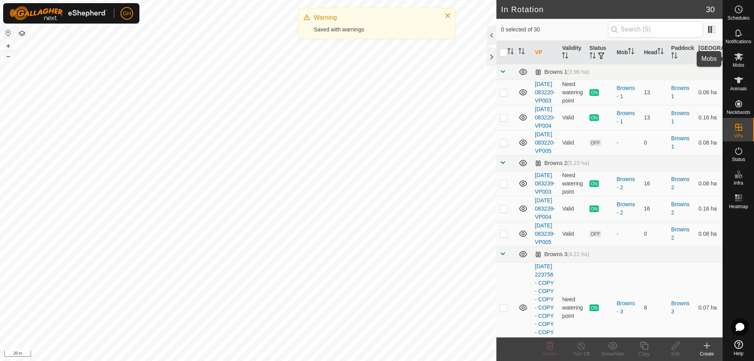
click at [738, 55] on icon at bounding box center [738, 56] width 9 height 7
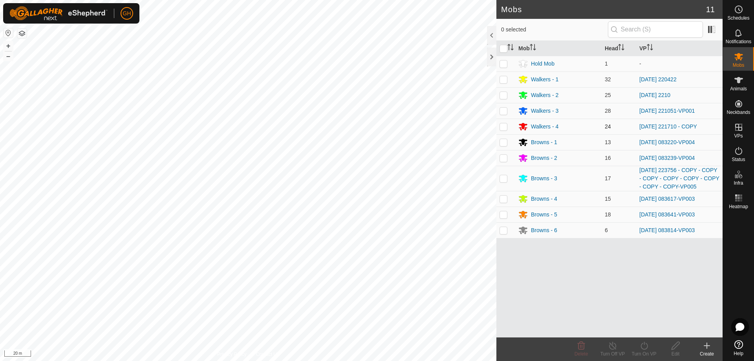
click at [504, 126] on p-checkbox at bounding box center [503, 126] width 8 height 6
checkbox input "true"
click at [646, 348] on icon at bounding box center [644, 345] width 10 height 9
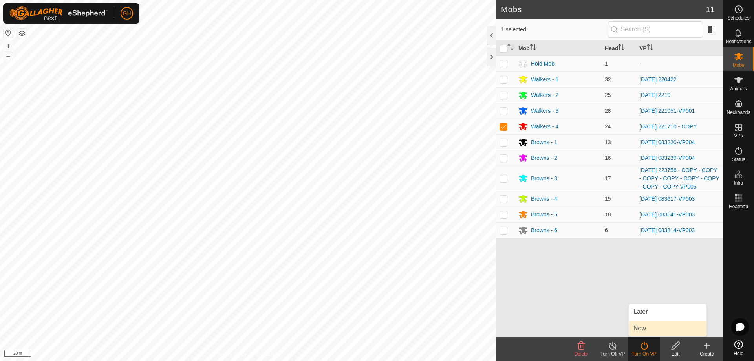
click at [646, 333] on link "Now" at bounding box center [668, 328] width 78 height 16
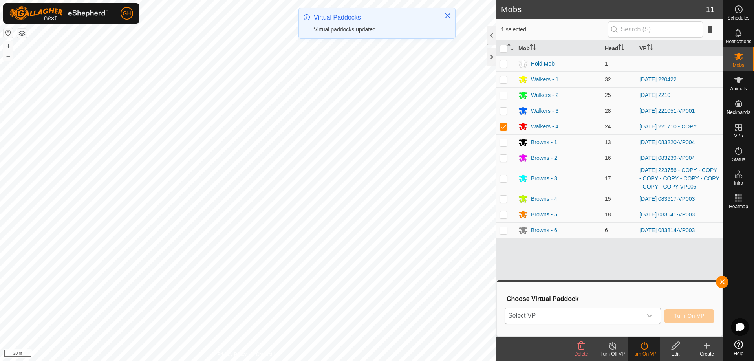
click at [645, 315] on div "dropdown trigger" at bounding box center [650, 316] width 16 height 16
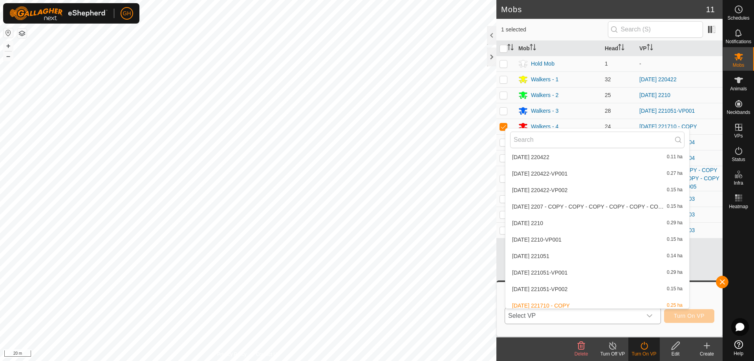
scroll to position [445, 0]
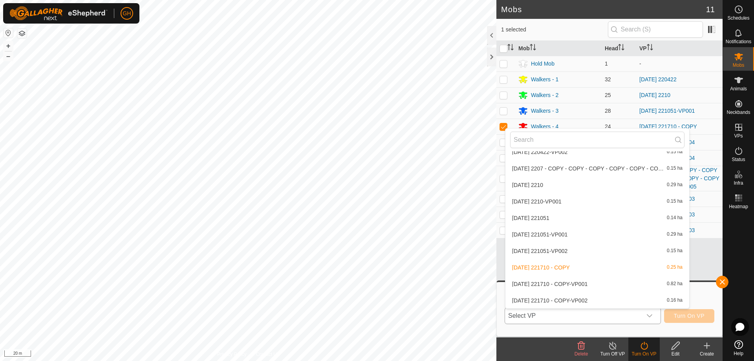
click at [580, 287] on li "[DATE] 221710 - COPY-VP001 0.82 ha" at bounding box center [597, 284] width 184 height 16
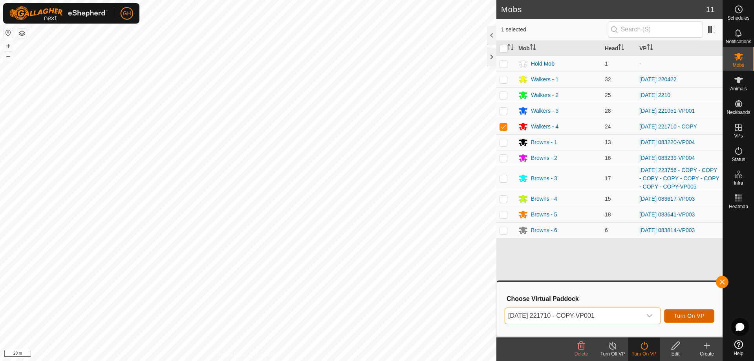
click at [684, 317] on span "Turn On VP" at bounding box center [689, 316] width 31 height 6
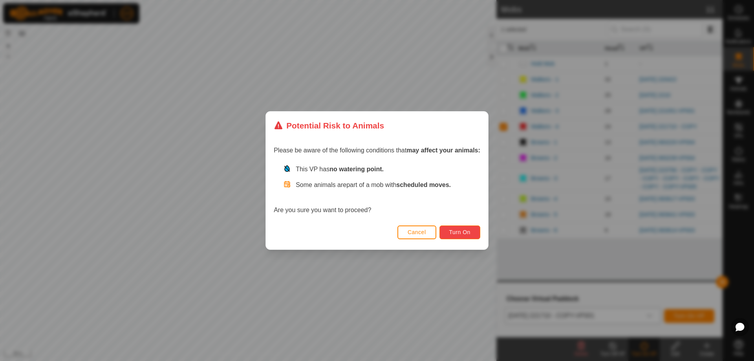
click at [470, 235] on span "Turn On" at bounding box center [459, 232] width 21 height 6
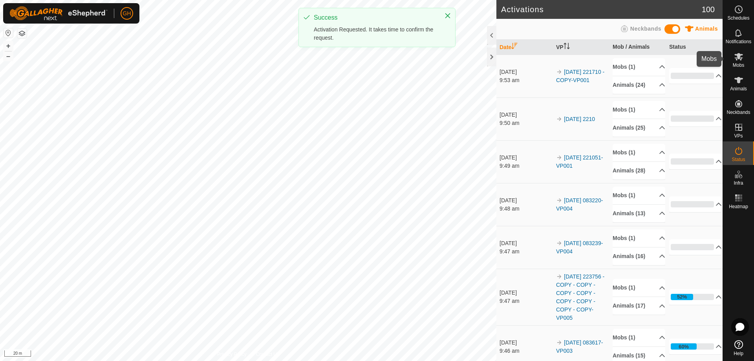
click at [740, 59] on icon at bounding box center [738, 56] width 9 height 9
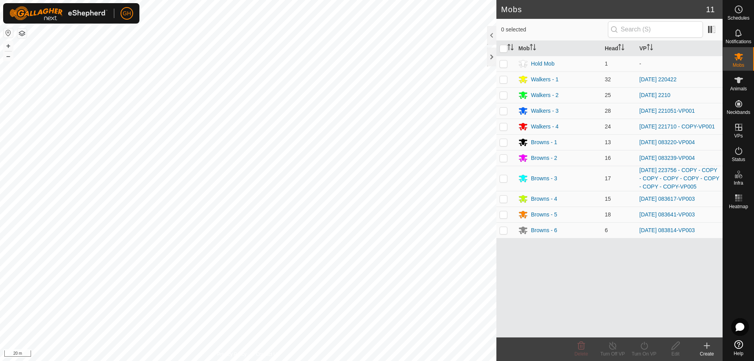
click at [505, 79] on p-checkbox at bounding box center [503, 79] width 8 height 6
checkbox input "true"
click at [642, 344] on icon at bounding box center [643, 346] width 7 height 8
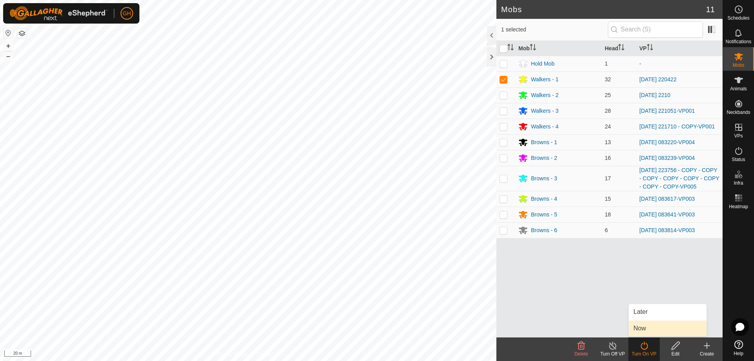
click at [641, 331] on link "Now" at bounding box center [668, 328] width 78 height 16
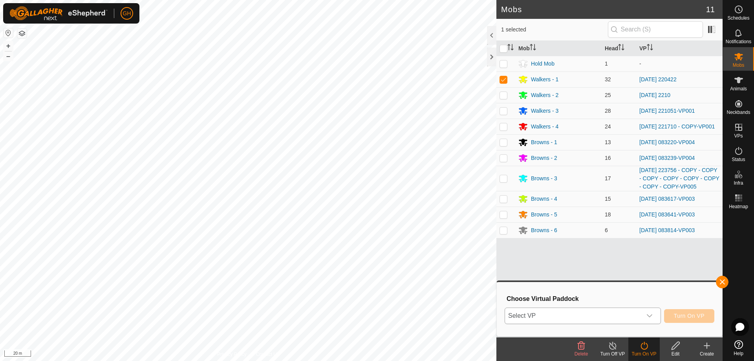
click at [625, 316] on span "Select VP" at bounding box center [573, 316] width 137 height 16
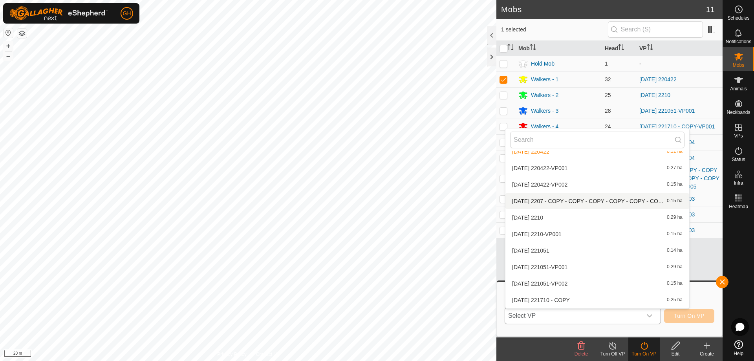
scroll to position [399, 0]
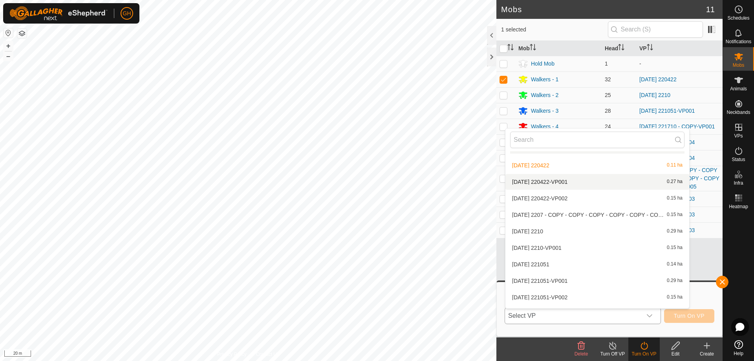
click at [551, 180] on li "[DATE] 220422-VP001 0.27 ha" at bounding box center [597, 182] width 184 height 16
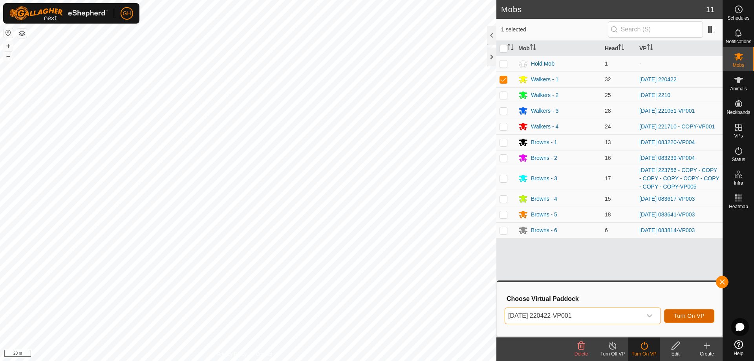
click at [707, 316] on button "Turn On VP" at bounding box center [689, 316] width 50 height 14
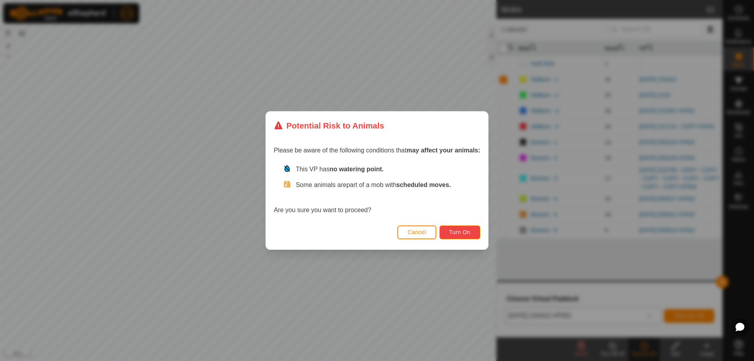
click at [468, 236] on button "Turn On" at bounding box center [459, 232] width 41 height 14
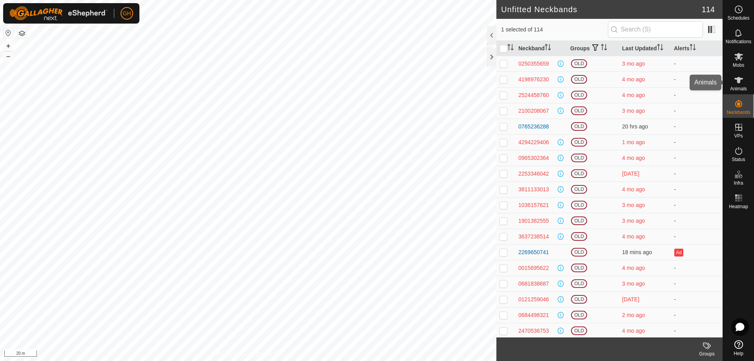
click at [743, 78] on es-animals-svg-icon at bounding box center [739, 80] width 14 height 13
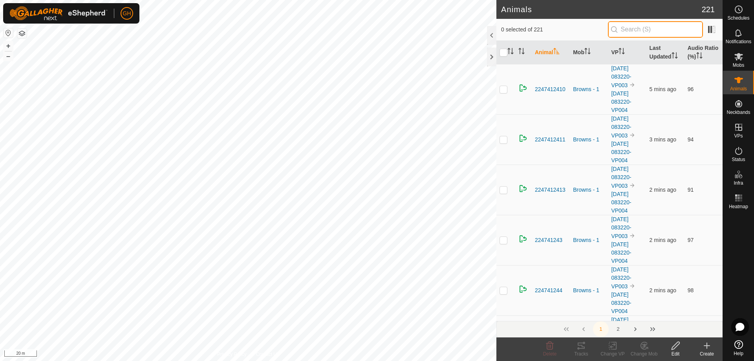
click at [646, 37] on input "text" at bounding box center [655, 29] width 95 height 16
paste input "982123841178110"
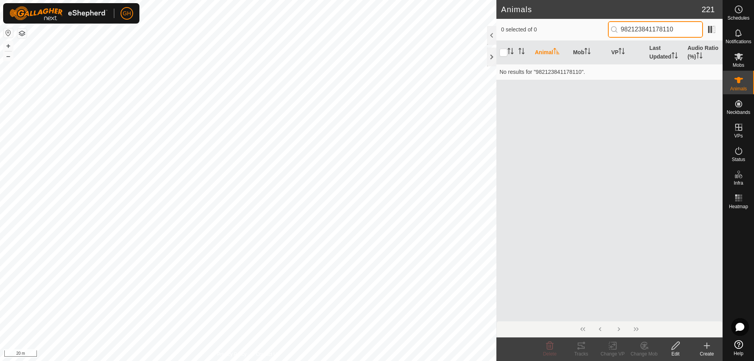
click at [638, 29] on input "982123841178110" at bounding box center [655, 29] width 95 height 16
paste input "2592242467"
type input "2592242467"
click at [504, 73] on p-checkbox at bounding box center [503, 72] width 8 height 6
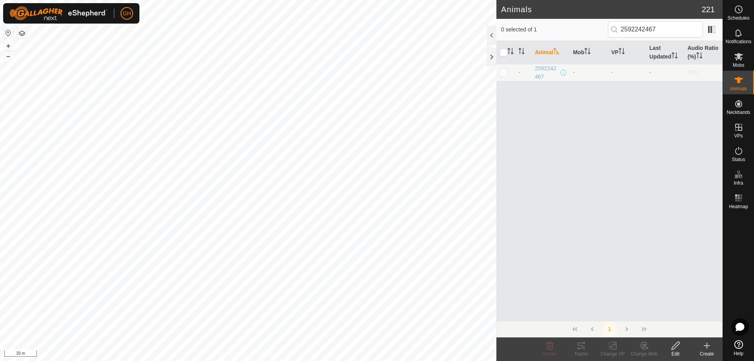
checkbox input "true"
click at [671, 346] on icon at bounding box center [676, 345] width 10 height 9
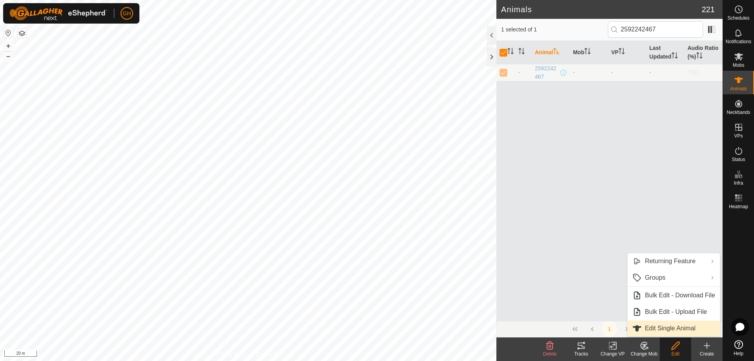
click at [688, 330] on link "Edit Single Animal" at bounding box center [673, 328] width 92 height 16
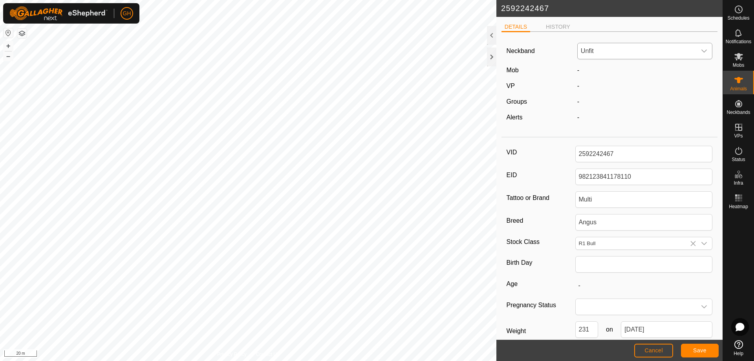
click at [608, 51] on span "Unfit" at bounding box center [637, 51] width 119 height 16
type input "422"
click at [612, 126] on li "4227528475" at bounding box center [643, 125] width 131 height 16
click at [710, 347] on button "Save" at bounding box center [700, 351] width 38 height 14
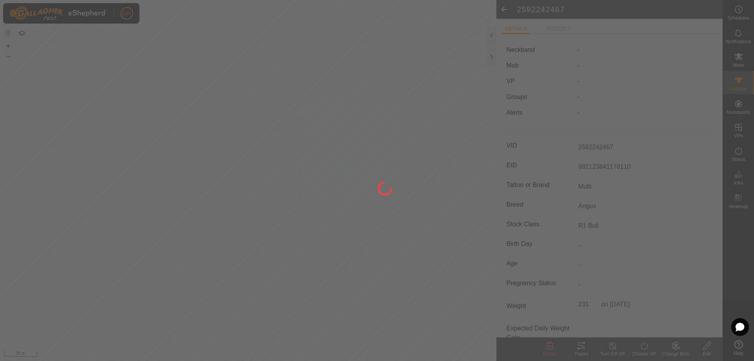
type input "231 kg"
type input "-"
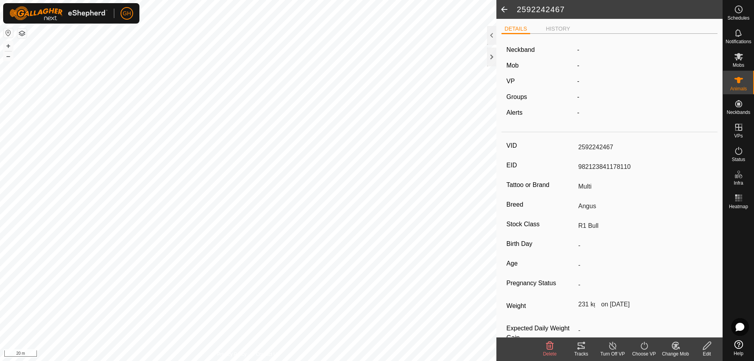
click at [675, 345] on icon at bounding box center [675, 346] width 5 height 4
click at [680, 310] on link "Choose Mob..." at bounding box center [699, 312] width 78 height 16
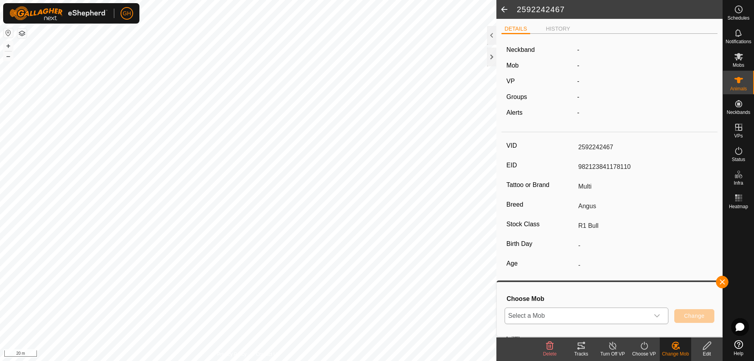
click at [627, 316] on span "Select a Mob" at bounding box center [577, 316] width 144 height 16
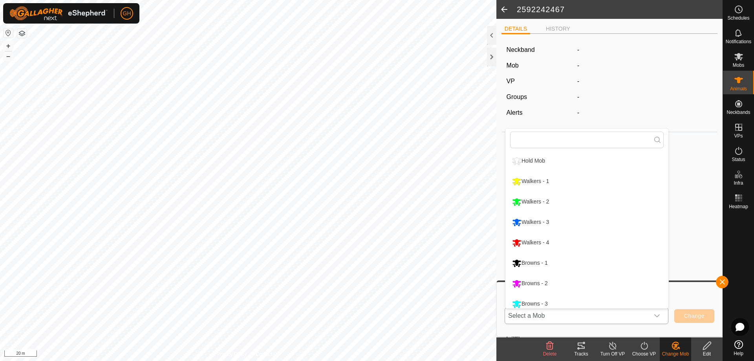
scroll to position [5, 0]
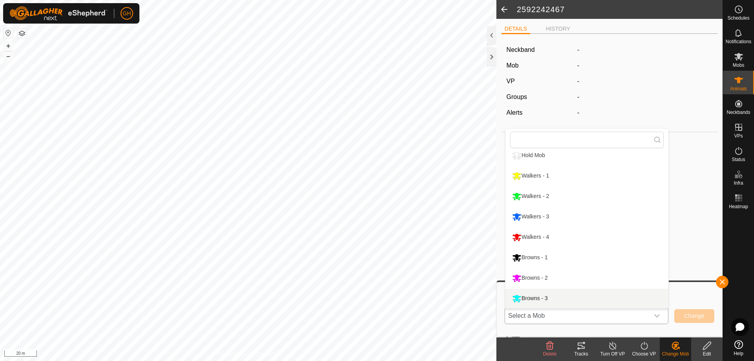
click at [610, 302] on li "Browns - 3" at bounding box center [586, 299] width 163 height 20
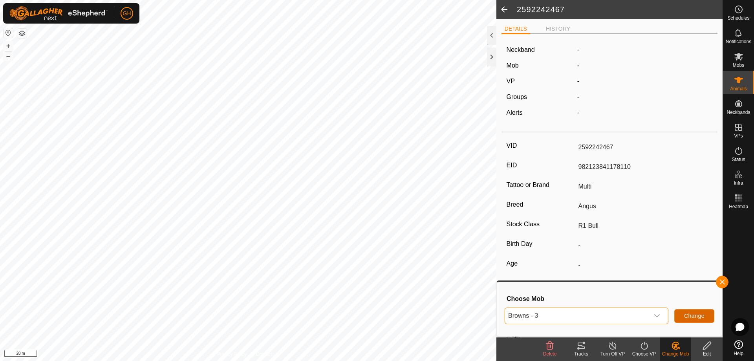
click at [690, 316] on span "Change" at bounding box center [694, 316] width 20 height 6
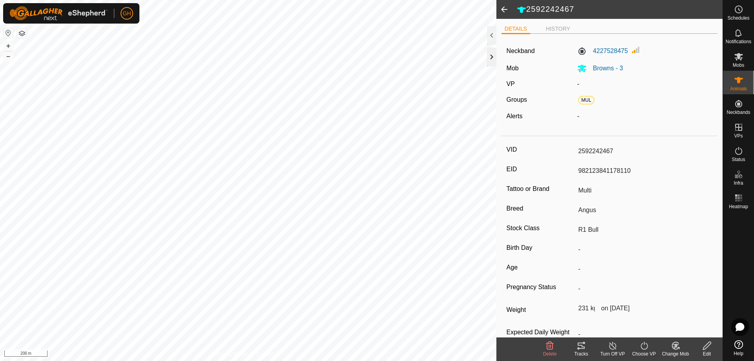
click at [492, 57] on div at bounding box center [491, 57] width 9 height 19
